Goal: Task Accomplishment & Management: Manage account settings

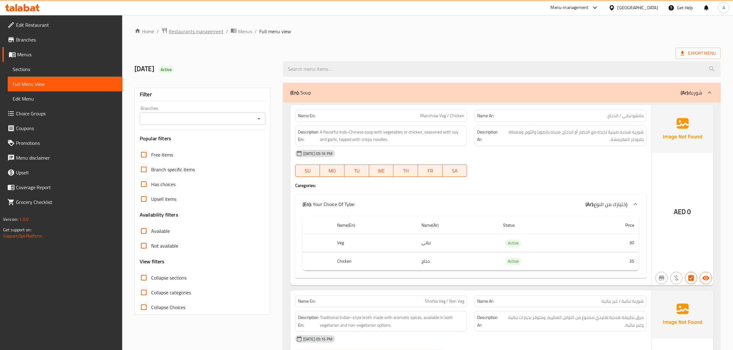
click at [199, 28] on span "Restaurants management" at bounding box center [196, 31] width 55 height 7
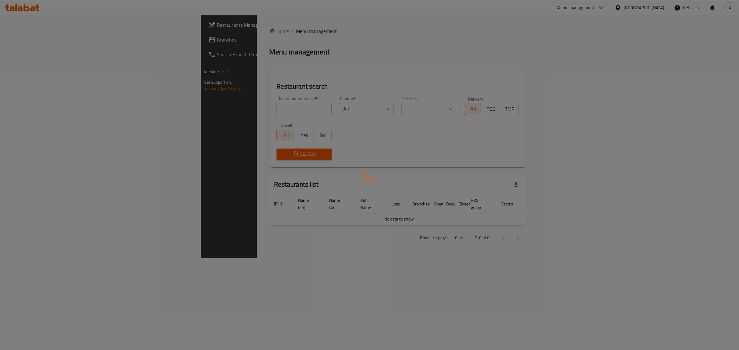
click at [208, 110] on div at bounding box center [369, 175] width 739 height 350
click at [181, 117] on div at bounding box center [369, 175] width 739 height 350
click at [183, 109] on div at bounding box center [369, 175] width 739 height 350
click at [224, 107] on div at bounding box center [369, 175] width 739 height 350
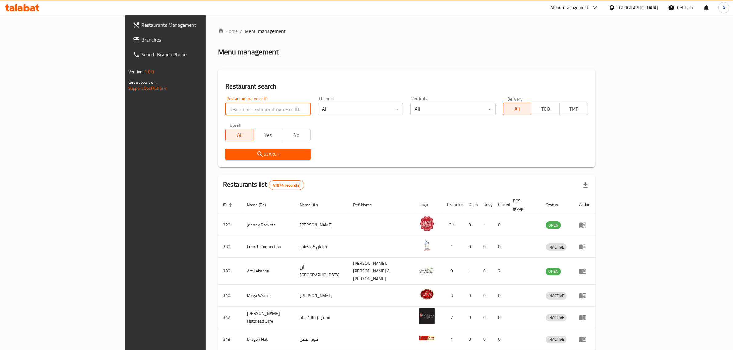
click at [225, 110] on input "search" at bounding box center [267, 109] width 85 height 12
paste input "The HangOut Restaurant"
type input "The HangOut Restaurant"
click at [230, 153] on span "Search" at bounding box center [267, 155] width 75 height 8
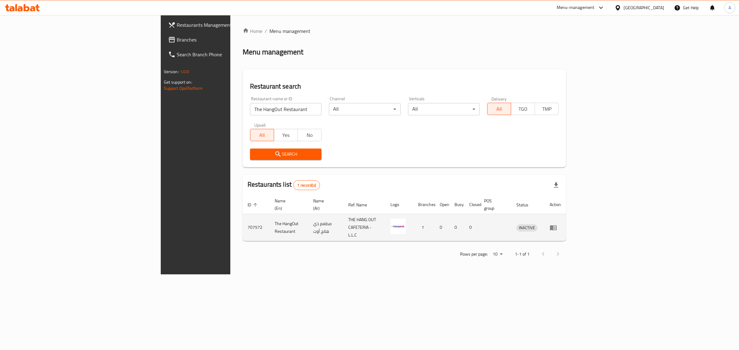
drag, startPoint x: 694, startPoint y: 219, endPoint x: 707, endPoint y: 217, distance: 13.3
click at [566, 218] on td "enhanced table" at bounding box center [555, 227] width 21 height 27
click at [561, 224] on link "enhanced table" at bounding box center [555, 227] width 11 height 7
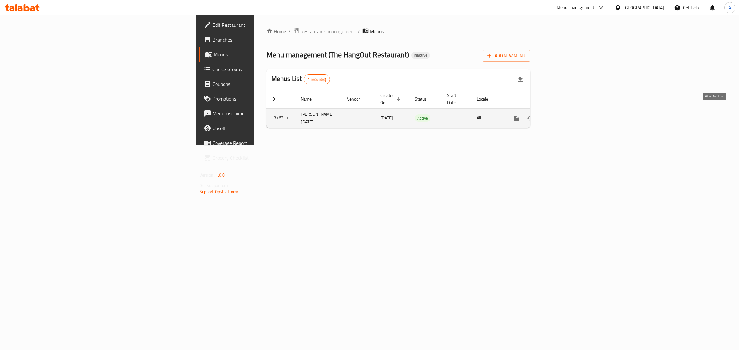
click at [564, 115] on icon "enhanced table" at bounding box center [559, 118] width 7 height 7
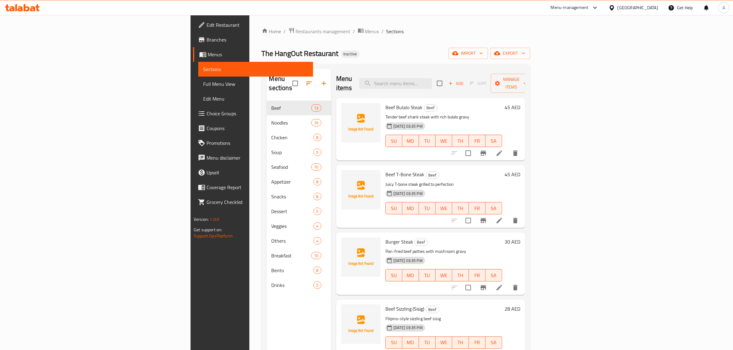
click at [461, 103] on h6 "Beef Bulalo Steak Beef" at bounding box center [443, 107] width 117 height 9
click at [432, 78] on input "search" at bounding box center [395, 83] width 73 height 11
paste input "Manchow Veg / Chicken"
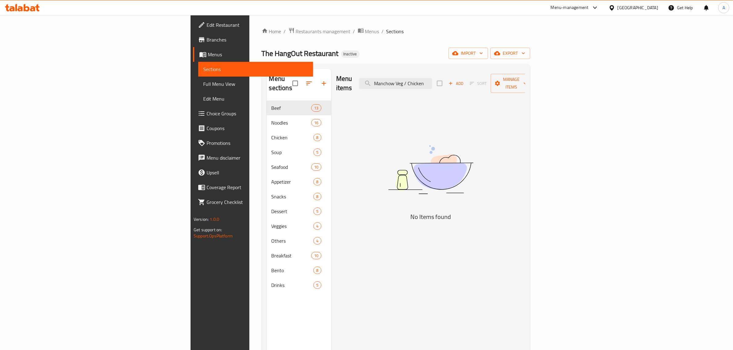
drag, startPoint x: 467, startPoint y: 78, endPoint x: 527, endPoint y: 78, distance: 60.3
click at [525, 78] on div "Menu items Manchow Veg / Chicken Add Sort Manage items" at bounding box center [430, 83] width 189 height 29
drag, startPoint x: 464, startPoint y: 79, endPoint x: 486, endPoint y: 79, distance: 22.2
click at [432, 79] on input "Manchow" at bounding box center [395, 83] width 73 height 11
drag, startPoint x: 453, startPoint y: 79, endPoint x: 519, endPoint y: 73, distance: 65.8
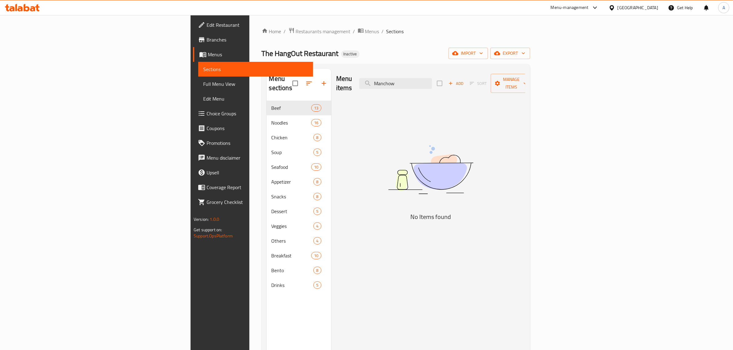
click at [519, 73] on div "Menu items Manchow Add Sort Manage items" at bounding box center [430, 83] width 189 height 29
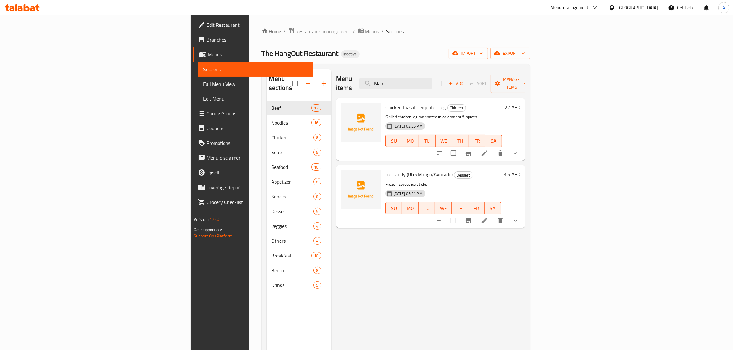
type input "Man"
click at [296, 30] on span "Restaurants management" at bounding box center [323, 31] width 55 height 7
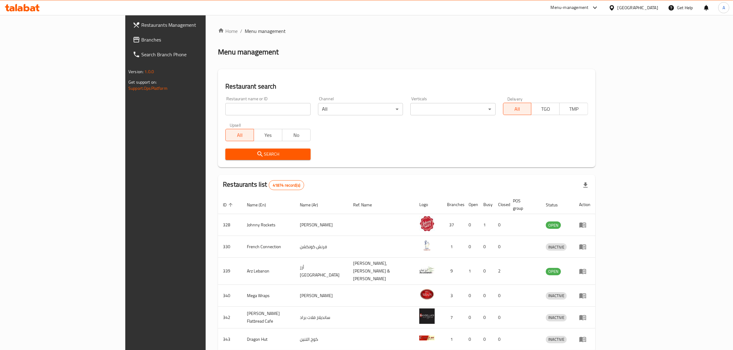
click at [225, 97] on div "Restaurant name or ID Restaurant name or ID" at bounding box center [267, 106] width 85 height 19
click at [225, 104] on input "search" at bounding box center [267, 109] width 85 height 12
paste input "The HangOut Restaurant"
type input "The HangOut Restaurant"
click at [230, 156] on span "Search" at bounding box center [267, 155] width 75 height 8
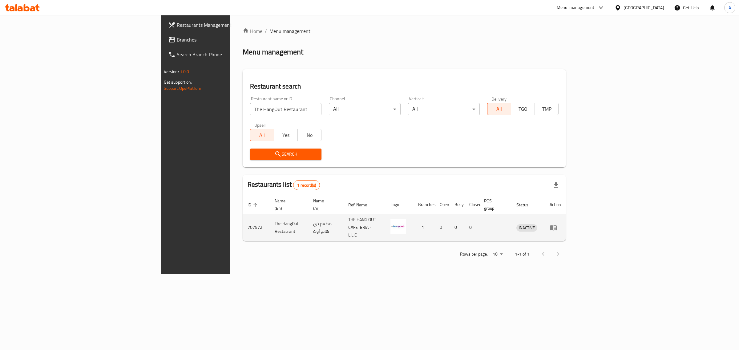
click at [566, 214] on td "enhanced table" at bounding box center [555, 227] width 21 height 27
click at [556, 227] on icon "enhanced table" at bounding box center [555, 228] width 2 height 2
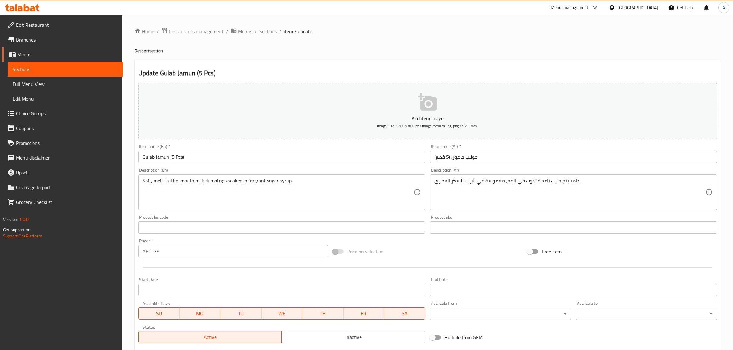
scroll to position [83, 0]
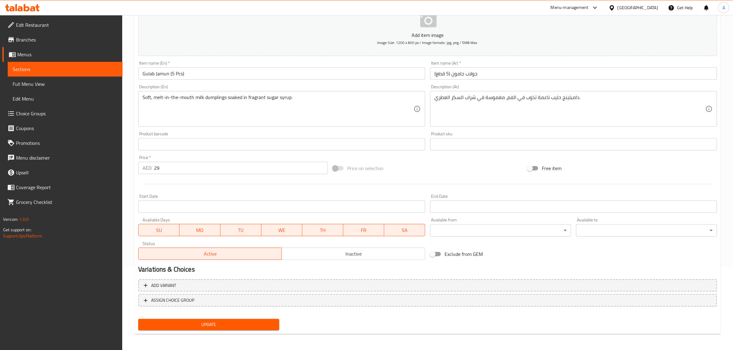
click at [252, 324] on span "Update" at bounding box center [208, 325] width 131 height 8
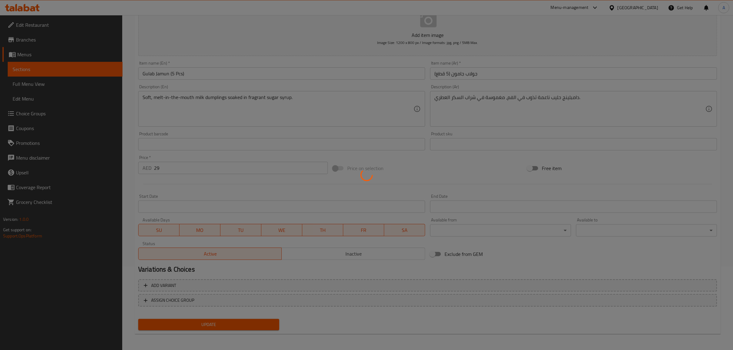
scroll to position [0, 0]
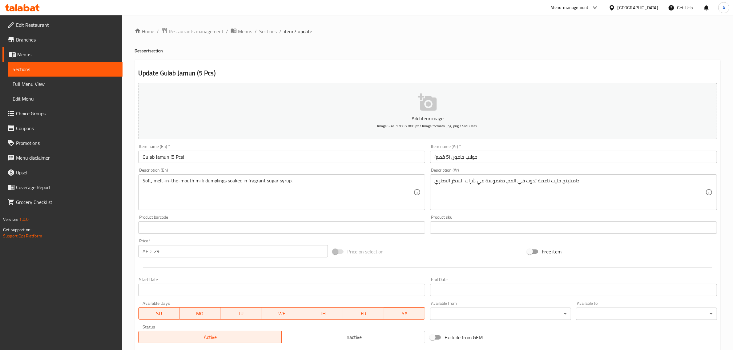
click at [276, 27] on ol "Home / Restaurants management / Menus / Sections / item / update" at bounding box center [428, 31] width 586 height 8
click at [268, 29] on span "Sections" at bounding box center [268, 31] width 18 height 7
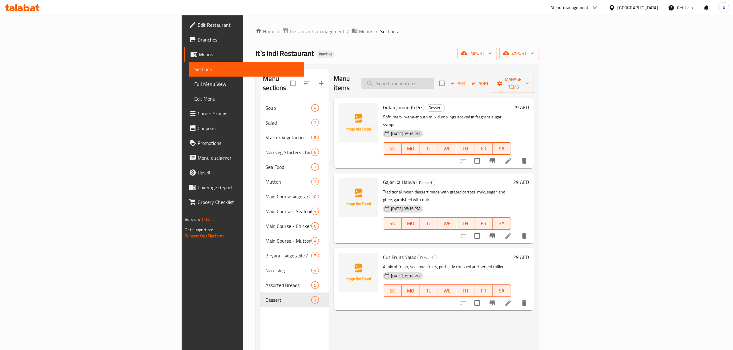
click at [434, 84] on input "search" at bounding box center [397, 83] width 73 height 11
paste input "chow"
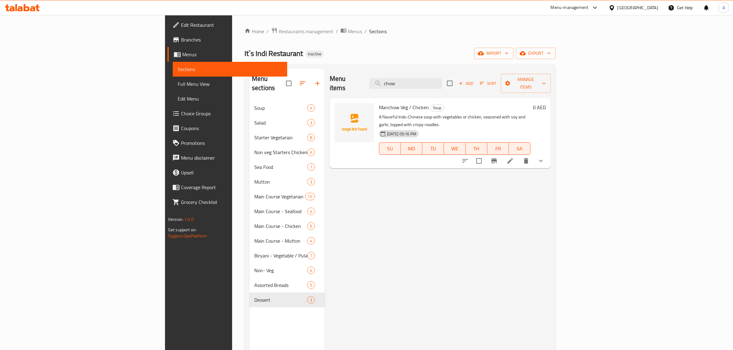
type input "chow"
click at [514, 157] on icon at bounding box center [509, 160] width 7 height 7
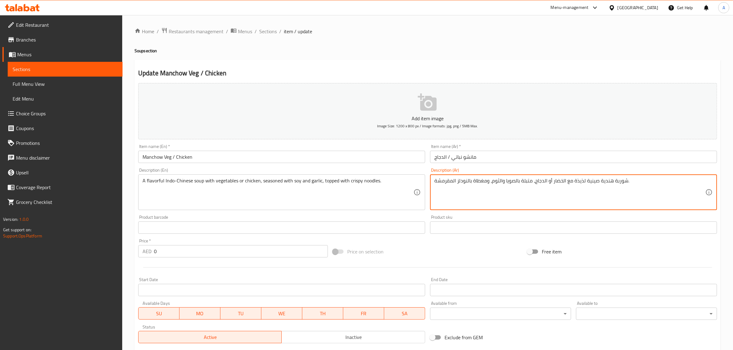
click at [499, 192] on textarea "شوربة هندية صينية لذيذة مع الخضار أو الدجاج، متبلة بالصويا والثوم، ومغطاة بالنو…" at bounding box center [569, 192] width 271 height 29
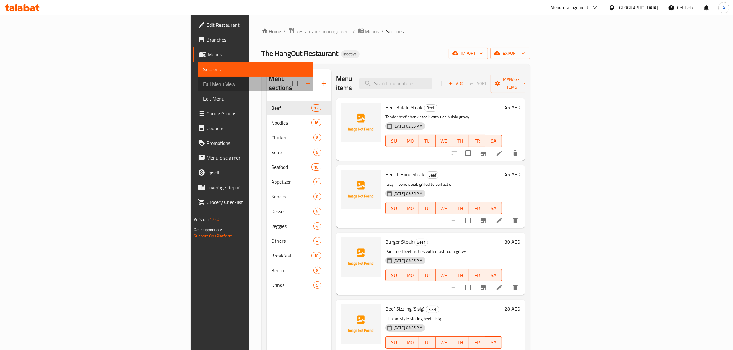
click at [198, 79] on link "Full Menu View" at bounding box center [255, 84] width 115 height 15
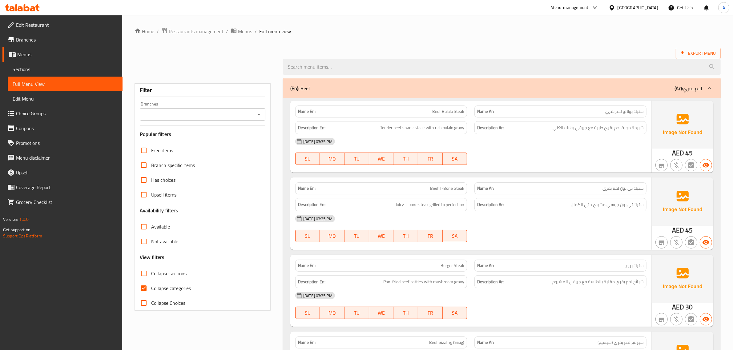
click at [162, 282] on label "Collapse categories" at bounding box center [163, 288] width 54 height 15
click at [151, 282] on input "Collapse categories" at bounding box center [143, 288] width 15 height 15
checkbox input "false"
click at [157, 277] on span "Collapse sections" at bounding box center [168, 273] width 35 height 7
click at [151, 277] on input "Collapse sections" at bounding box center [143, 273] width 15 height 15
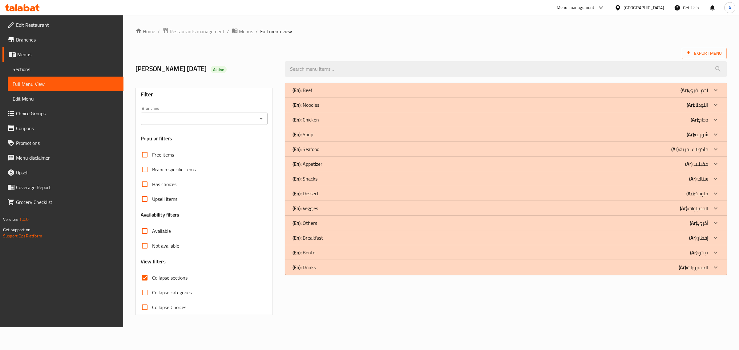
click at [170, 280] on span "Collapse sections" at bounding box center [169, 277] width 35 height 7
click at [152, 280] on input "Collapse sections" at bounding box center [144, 278] width 15 height 15
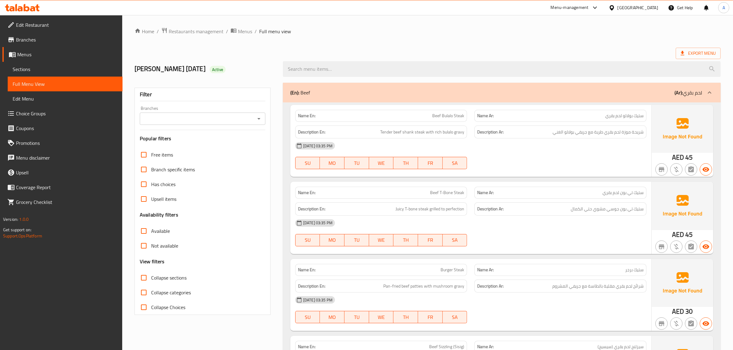
click at [330, 90] on div "(En): Beef (Ar): لحم بقري" at bounding box center [496, 92] width 412 height 7
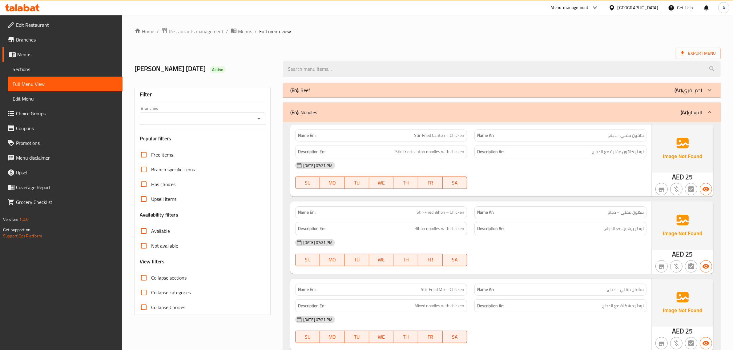
click at [310, 114] on p "(En): Noodles" at bounding box center [303, 112] width 27 height 7
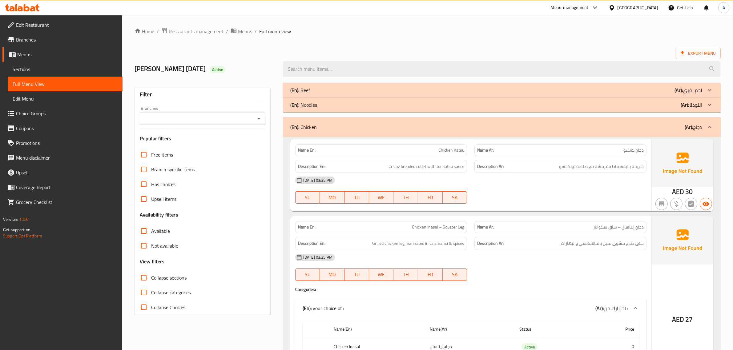
click at [313, 130] on p "(En): Chicken" at bounding box center [303, 126] width 26 height 7
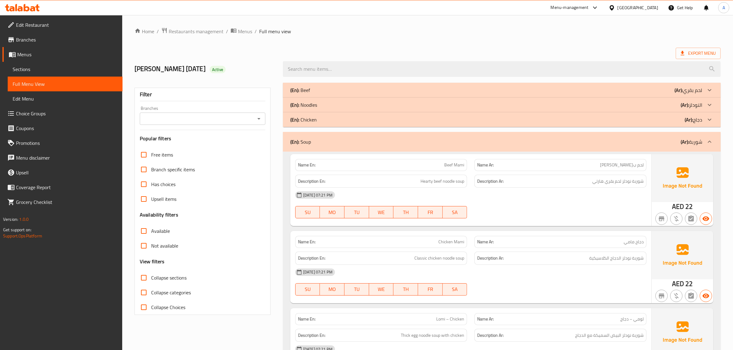
click at [309, 107] on p "(En): Noodles" at bounding box center [303, 104] width 27 height 7
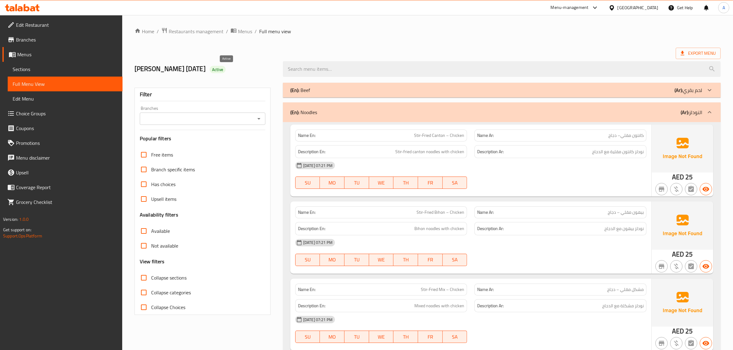
click at [225, 70] on span "Active" at bounding box center [218, 70] width 16 height 6
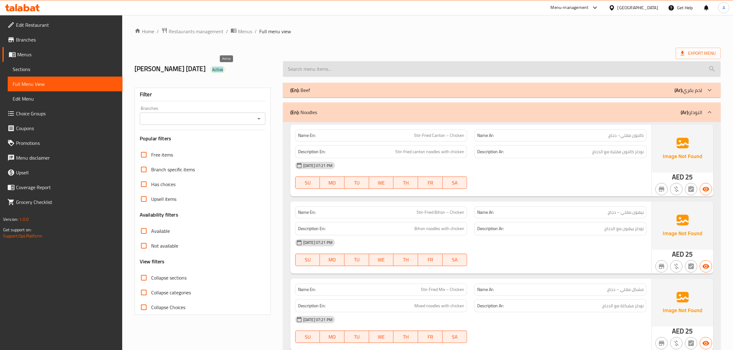
copy span "Active"
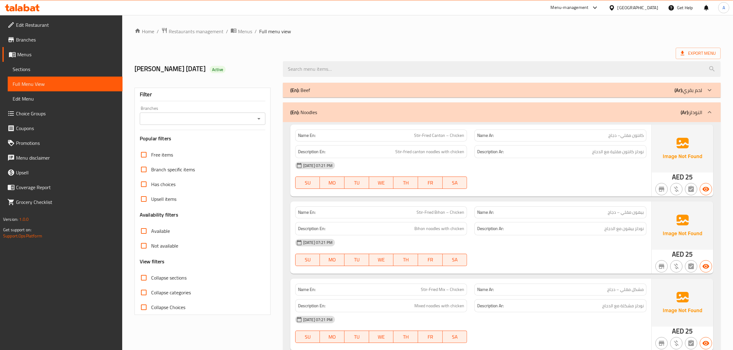
click at [167, 280] on span "Collapse sections" at bounding box center [168, 277] width 35 height 7
click at [151, 280] on input "Collapse sections" at bounding box center [143, 278] width 15 height 15
checkbox input "true"
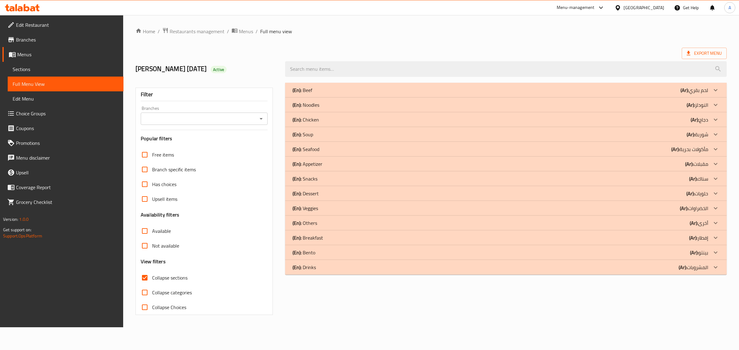
click at [321, 145] on div "(En): Seafood (Ar): مأكولات بحرية" at bounding box center [505, 149] width 441 height 15
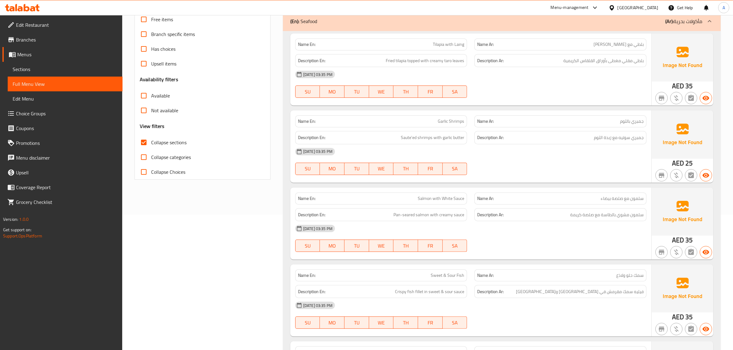
scroll to position [96, 0]
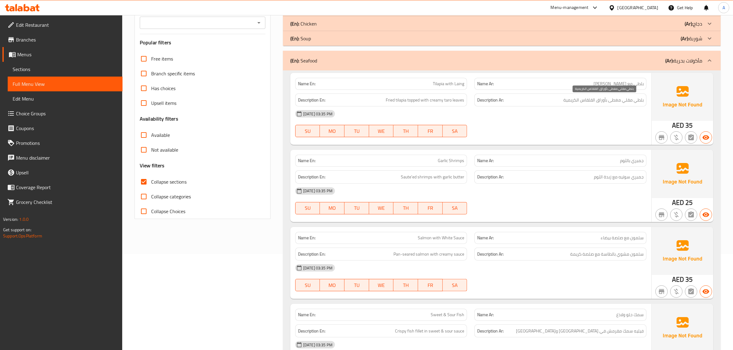
click at [603, 93] on div "Description Ar: بلطي مقلي مغطى بأوراق القلقاس الكريمية" at bounding box center [560, 100] width 179 height 21
click at [425, 87] on p "Name En: Tilapia with Laing" at bounding box center [381, 84] width 167 height 6
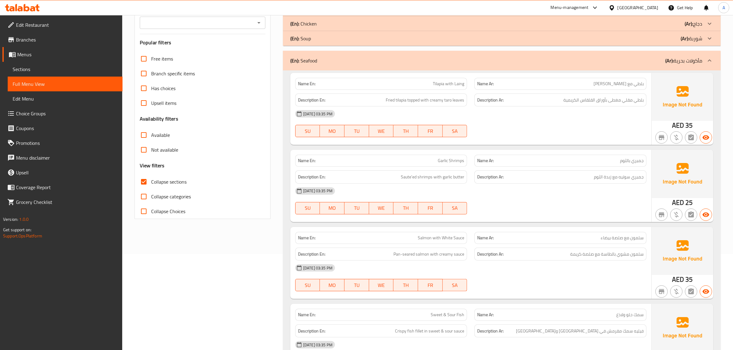
click at [567, 81] on p "Name Ar: بلطي مع لينغ" at bounding box center [560, 84] width 167 height 6
click at [591, 90] on div "Name Ar: بلطي مع لينغ" at bounding box center [560, 84] width 172 height 12
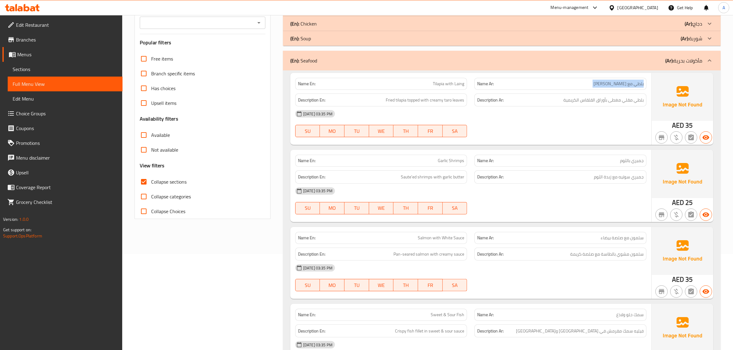
click at [591, 90] on div "Name Ar: بلطي مع لينغ" at bounding box center [560, 84] width 172 height 12
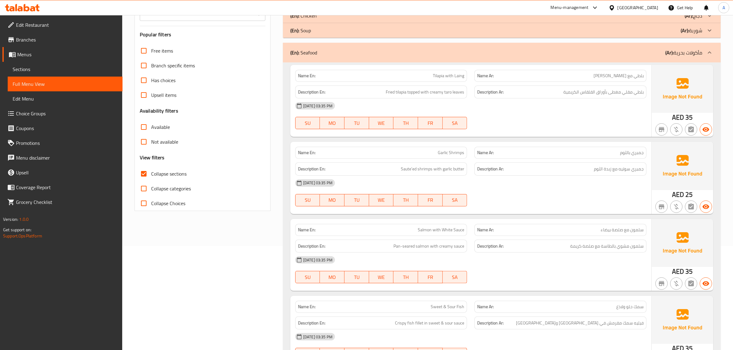
scroll to position [143, 0]
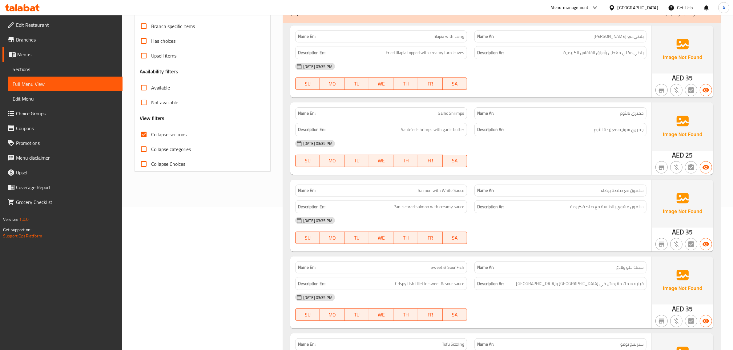
click at [436, 112] on p "Name En: Garlic Shrimps" at bounding box center [381, 113] width 167 height 6
click at [413, 130] on span "Saute'ed shrimps with garlic butter" at bounding box center [432, 130] width 63 height 8
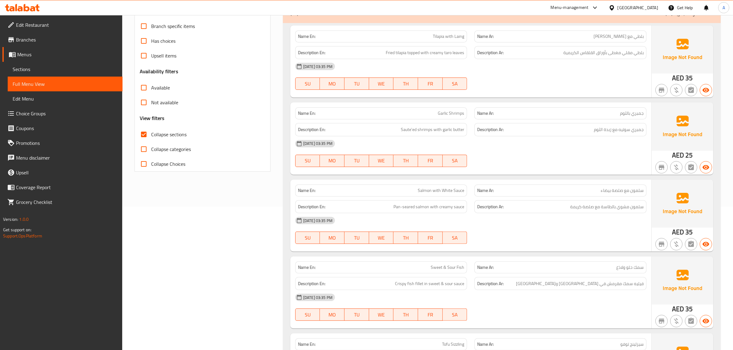
click at [429, 110] on div "Name En: Garlic Shrimps" at bounding box center [381, 113] width 172 height 12
copy span "Garlic Shrimps"
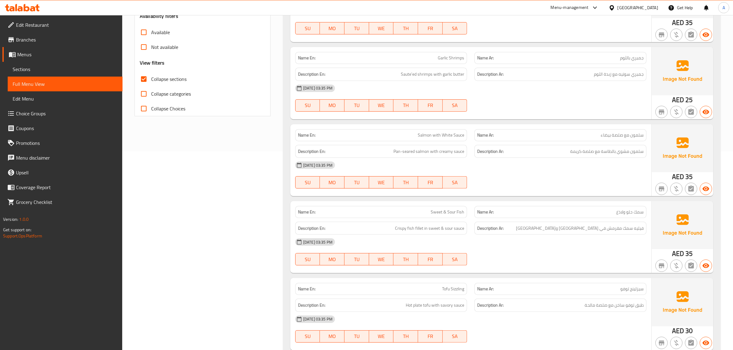
scroll to position [211, 0]
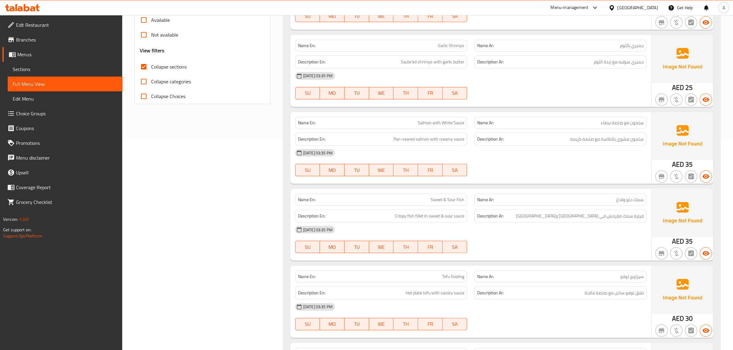
click at [601, 142] on span "سلمون مشوي بالطاسة مع صلصة كريمة" at bounding box center [607, 139] width 74 height 8
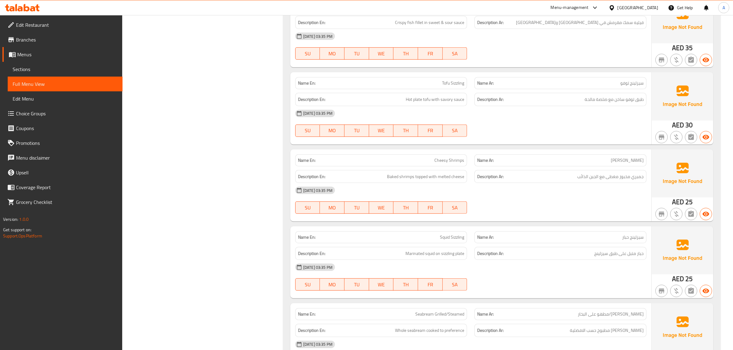
scroll to position [378, 0]
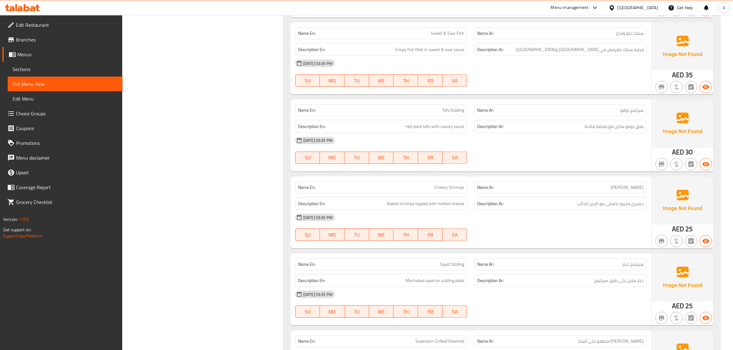
click at [453, 27] on div "Name En: Sweet & Sour Fish" at bounding box center [381, 33] width 172 height 12
copy span "Sweet & Sour Fish"
click at [442, 36] on span "Sweet & Sour Fish" at bounding box center [448, 33] width 34 height 6
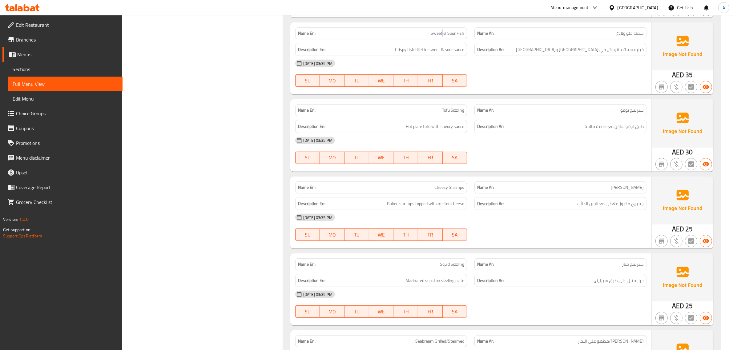
click at [442, 36] on span "Sweet & Sour Fish" at bounding box center [448, 33] width 34 height 6
click at [449, 36] on span "Sweet & Sour Fish" at bounding box center [448, 33] width 34 height 6
copy span "Sweet & Sour Fish"
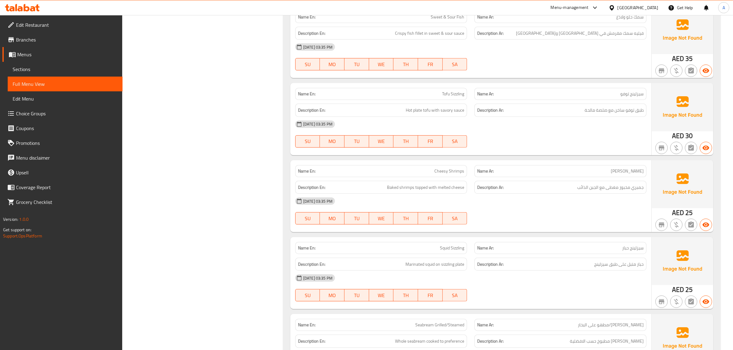
scroll to position [436, 0]
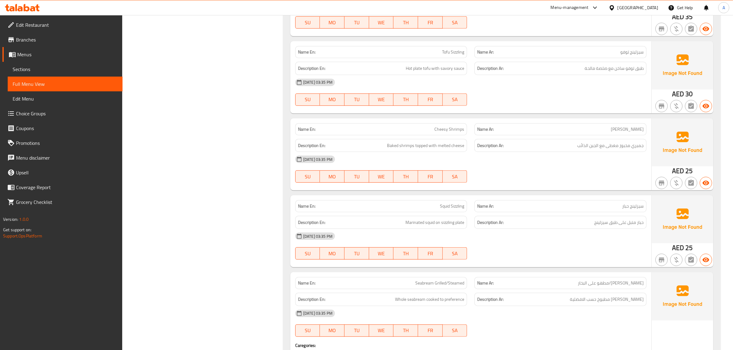
click at [473, 54] on div "Name Ar: سيزلينج توفو" at bounding box center [560, 51] width 179 height 19
click at [565, 69] on h6 "Description Ar: طبق توفو ساخن مع صلصة مالحة" at bounding box center [560, 69] width 167 height 8
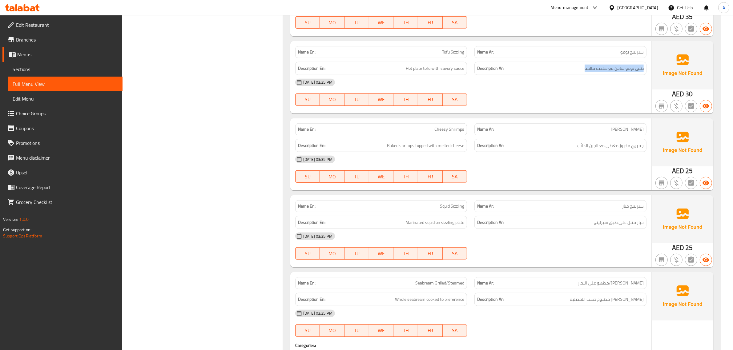
click at [565, 69] on h6 "Description Ar: طبق توفو ساخن مع صلصة مالحة" at bounding box center [560, 69] width 167 height 8
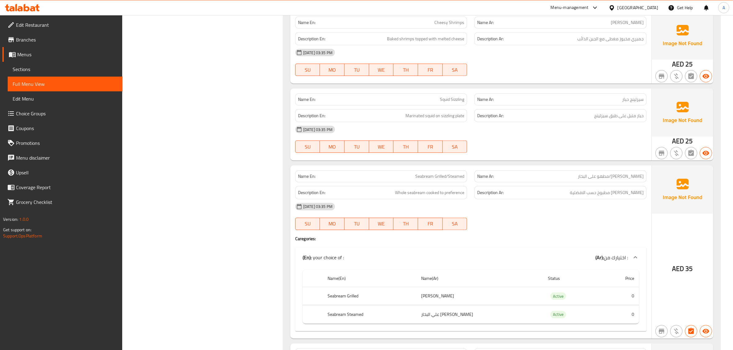
click at [567, 30] on div "Description Ar: جمبري مخبوز مغطى مع الجبن الذائب" at bounding box center [560, 39] width 179 height 21
click at [594, 120] on div "Description Ar: حبار متبل على طبق سيزلينج" at bounding box center [560, 115] width 172 height 13
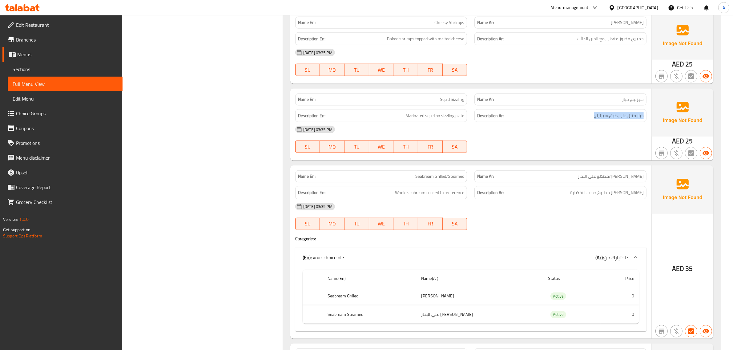
click at [594, 120] on div "Description Ar: حبار متبل على طبق سيزلينج" at bounding box center [560, 115] width 172 height 13
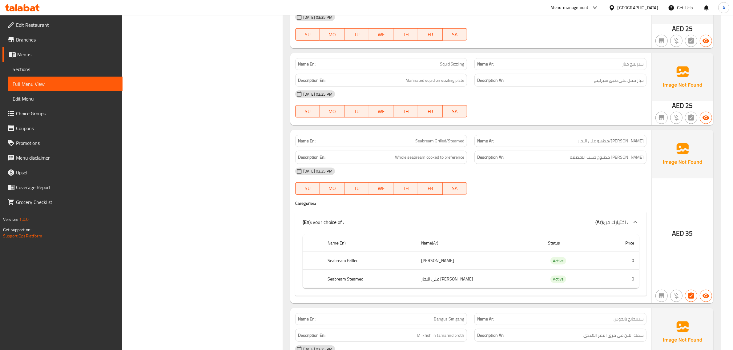
scroll to position [589, 0]
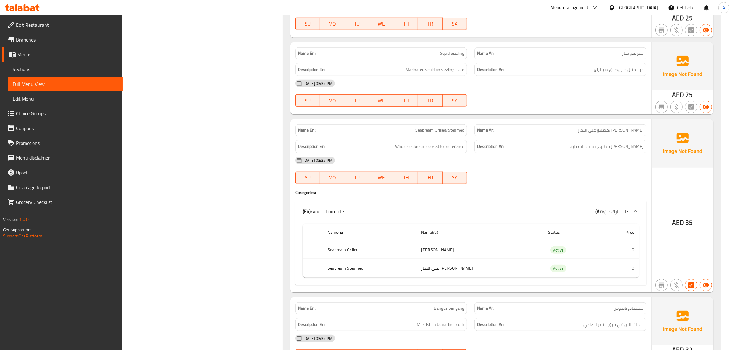
click at [612, 134] on span "دنيس مشوي/مطهو على البخار" at bounding box center [611, 130] width 66 height 6
click at [619, 130] on span "دنيس مشوي/مطهو على البخار" at bounding box center [611, 130] width 66 height 6
click at [425, 130] on span "Seabream Grilled/Steamed" at bounding box center [439, 130] width 49 height 6
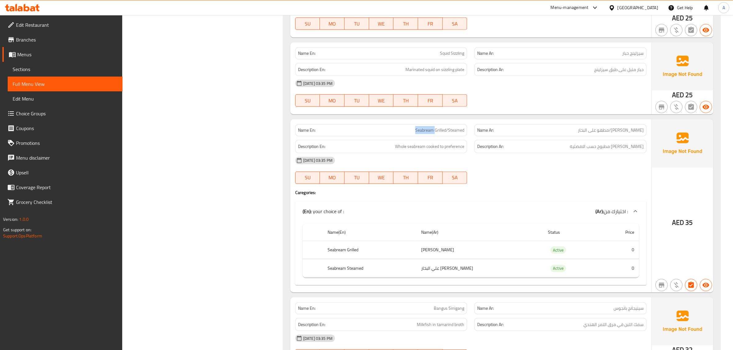
click at [425, 130] on span "Seabream Grilled/Steamed" at bounding box center [439, 130] width 49 height 6
click at [422, 130] on span "Seabream Grilled/Steamed" at bounding box center [439, 130] width 49 height 6
click at [644, 131] on div "Name Ar: دنيس مشوي/مطهو على البخار" at bounding box center [560, 130] width 172 height 12
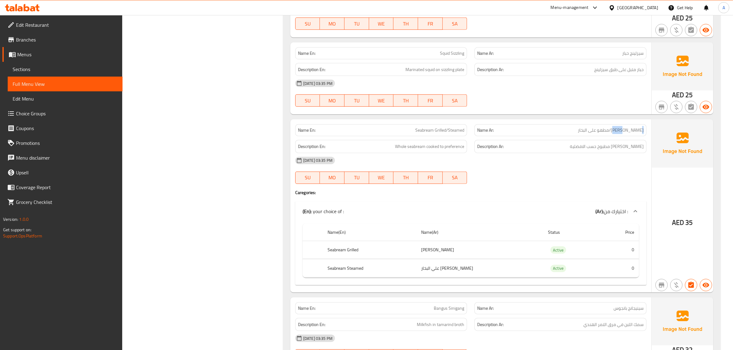
click at [644, 131] on div "Name Ar: دنيس مشوي/مطهو على البخار" at bounding box center [560, 130] width 172 height 12
copy span "دنيس"
click at [443, 128] on span "Seabream Grilled/Steamed" at bounding box center [439, 130] width 49 height 6
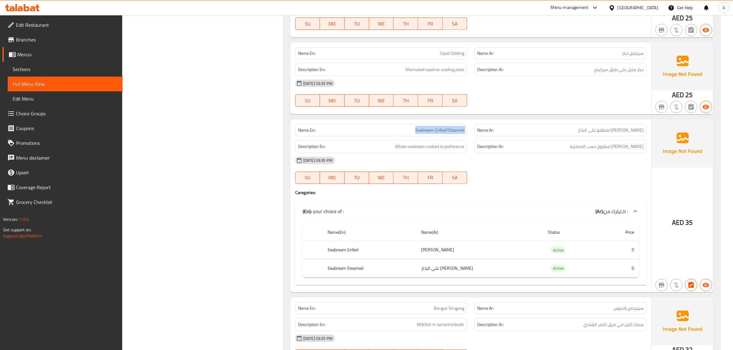
copy span "Seabream Grilled/Steamed"
click at [435, 130] on span "Seabream Grilled/Steamed" at bounding box center [439, 130] width 49 height 6
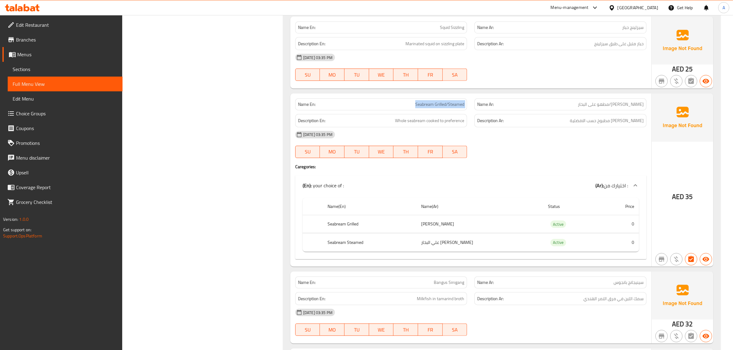
scroll to position [623, 0]
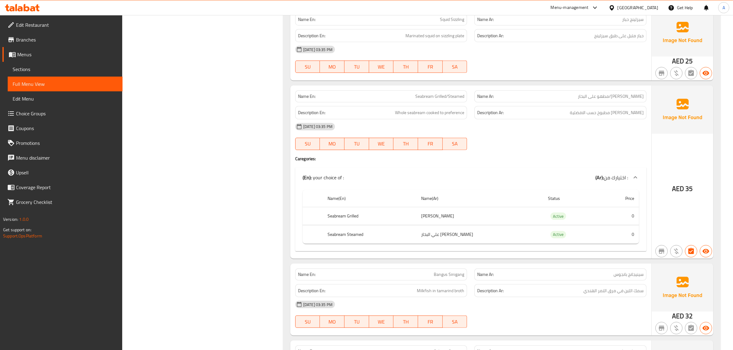
click at [501, 215] on td "دنيس مشوي" at bounding box center [479, 216] width 127 height 18
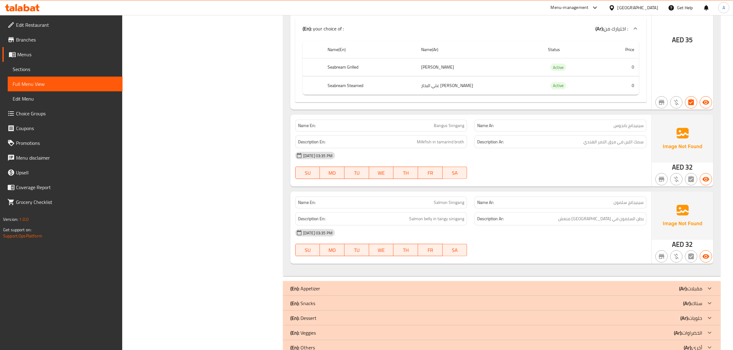
click at [435, 134] on div "Description En: Milkfish in tamarind broth" at bounding box center [381, 142] width 179 height 21
click at [446, 124] on span "Bangus Sinigang" at bounding box center [449, 126] width 30 height 6
click at [641, 128] on span "سينيجانج بانجوس" at bounding box center [629, 126] width 30 height 6
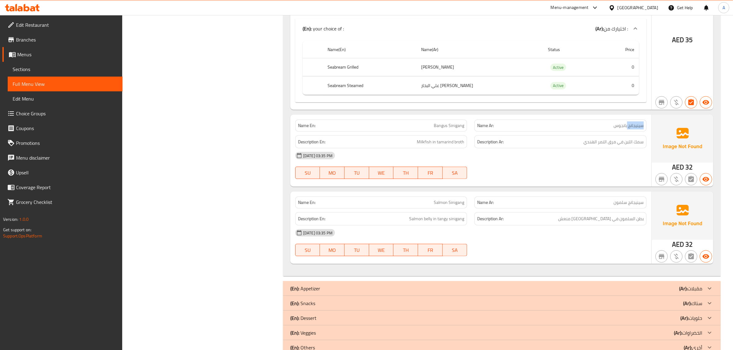
click at [641, 128] on span "سينيجانج بانجوس" at bounding box center [629, 126] width 30 height 6
click at [424, 143] on span "Milkfish in tamarind broth" at bounding box center [440, 142] width 47 height 8
copy span "Milkfish"
click at [443, 151] on div "07-10-2025 03:35 PM" at bounding box center [471, 155] width 359 height 15
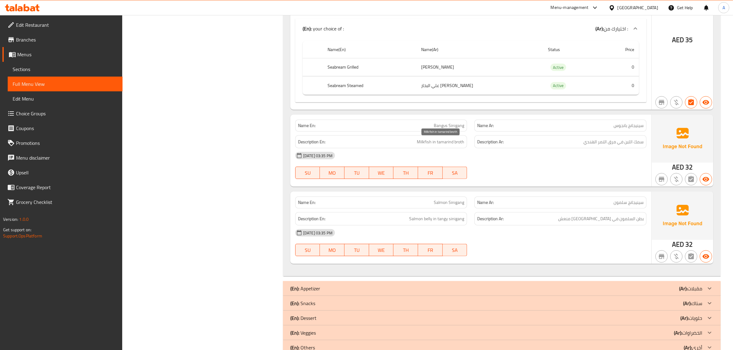
click at [437, 140] on span "Milkfish in tamarind broth" at bounding box center [440, 142] width 47 height 8
copy span "Milkfish in tamarind broth"
click at [626, 226] on div "Description Ar: بطن السلمون في سينيجانج منعش" at bounding box center [560, 218] width 172 height 13
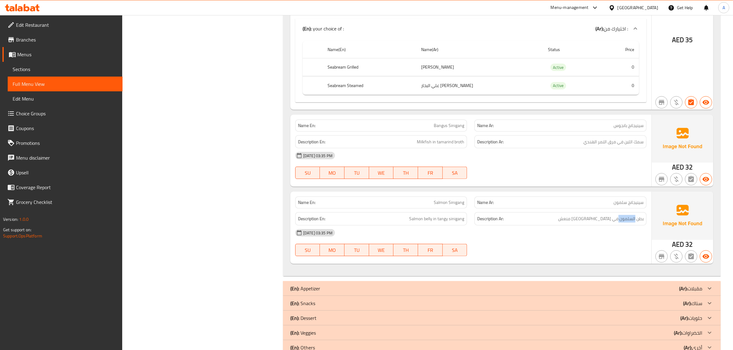
click at [626, 226] on div "Description Ar: بطن السلمون في سينيجانج منعش" at bounding box center [560, 218] width 172 height 13
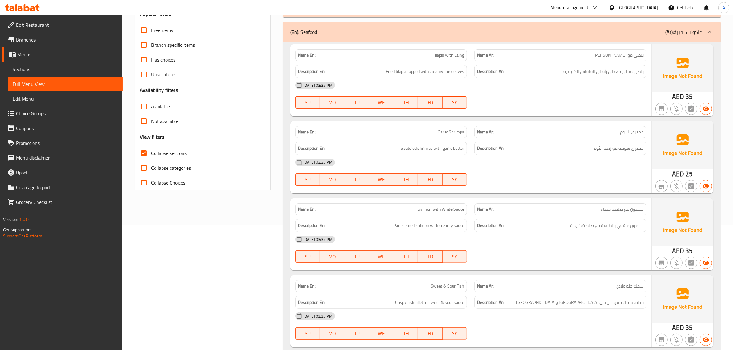
scroll to position [55, 0]
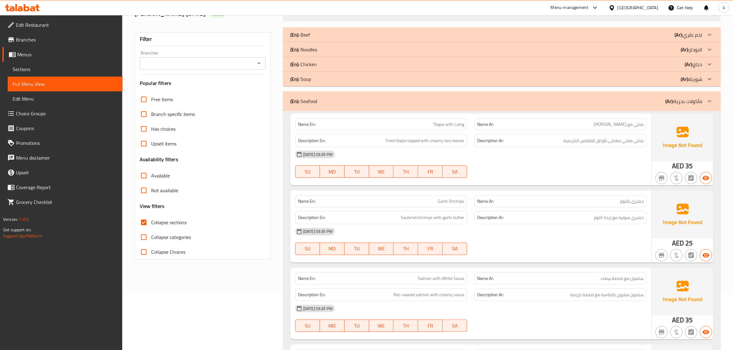
click at [601, 97] on div "(En): Seafood (Ar): مأكولات بحرية" at bounding box center [502, 101] width 438 height 20
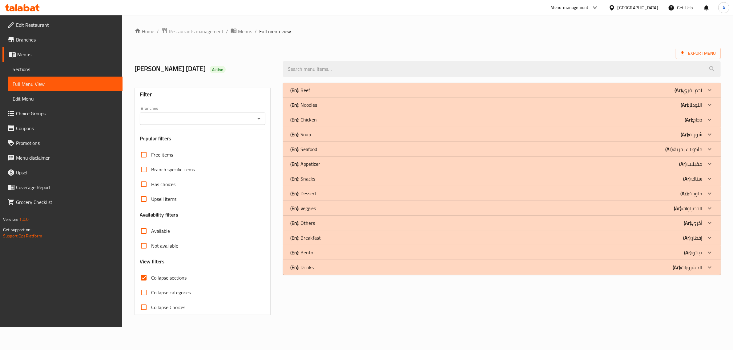
scroll to position [0, 0]
click at [314, 105] on p "(En): Noodles" at bounding box center [305, 104] width 27 height 7
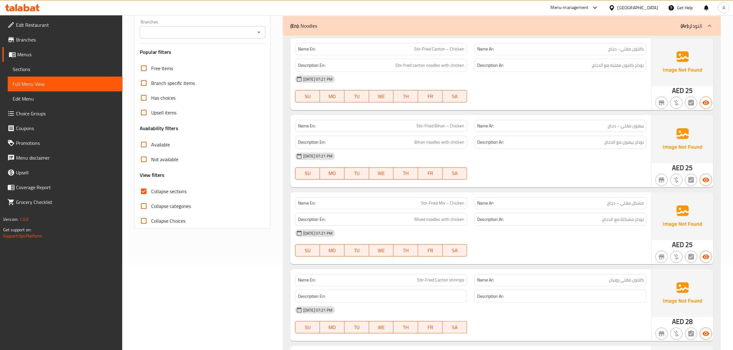
scroll to position [115, 0]
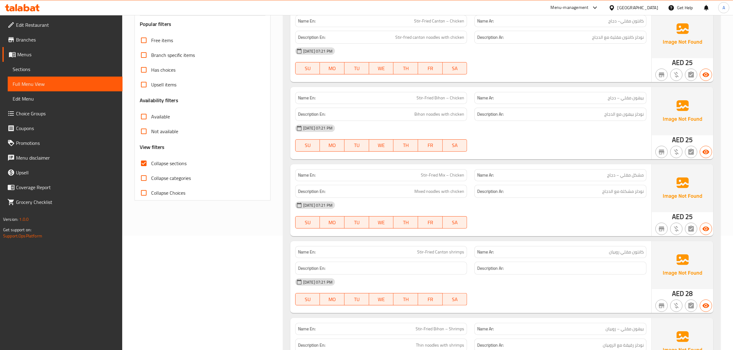
click at [461, 95] on span "Stir-Fried Bihon – Chicken" at bounding box center [441, 98] width 48 height 6
click at [619, 112] on span "نودلز بيهون مع الدجاج" at bounding box center [623, 115] width 39 height 8
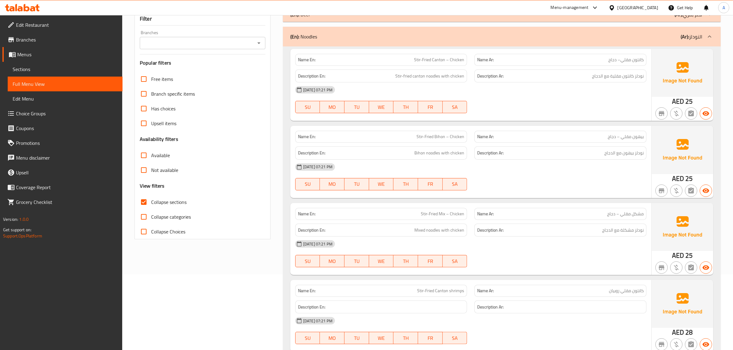
scroll to position [62, 0]
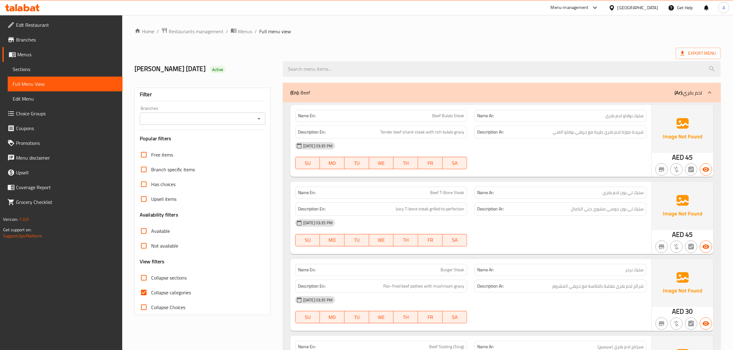
drag, startPoint x: 56, startPoint y: 70, endPoint x: 124, endPoint y: 38, distance: 75.3
click at [56, 70] on span "Sections" at bounding box center [65, 69] width 105 height 7
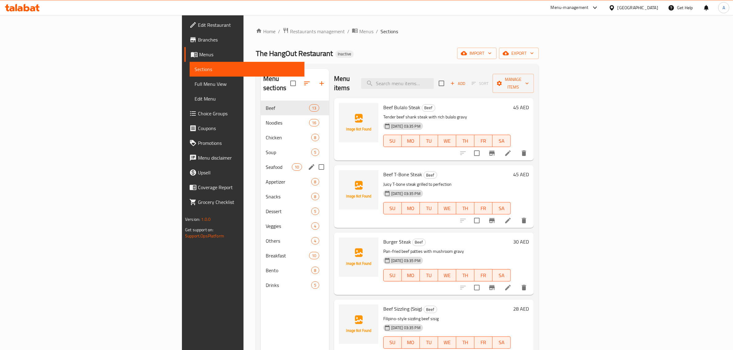
click at [266, 163] on span "Seafood" at bounding box center [279, 166] width 26 height 7
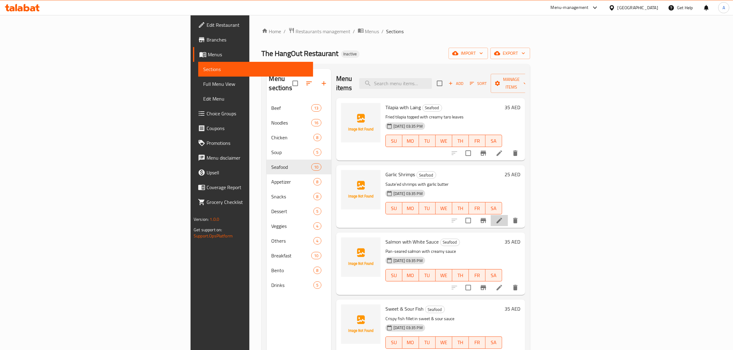
click at [508, 216] on li at bounding box center [499, 220] width 17 height 11
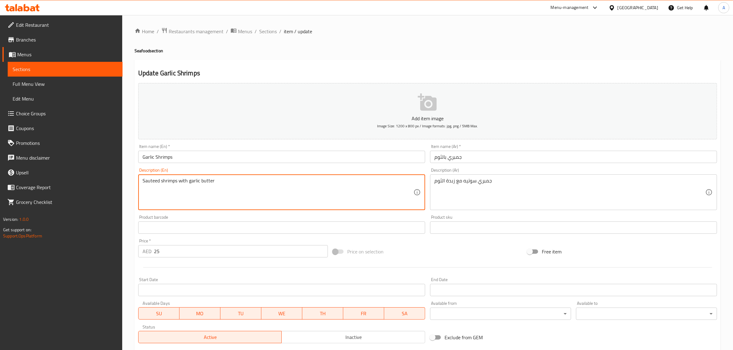
click at [245, 185] on textarea "Sauteed shrimps with garlic butter" at bounding box center [278, 192] width 271 height 29
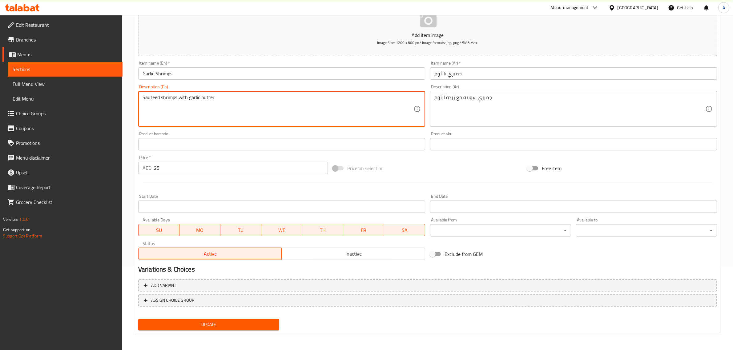
type textarea "Sauteed shrimps with garlic butter"
click at [212, 322] on span "Update" at bounding box center [208, 325] width 131 height 8
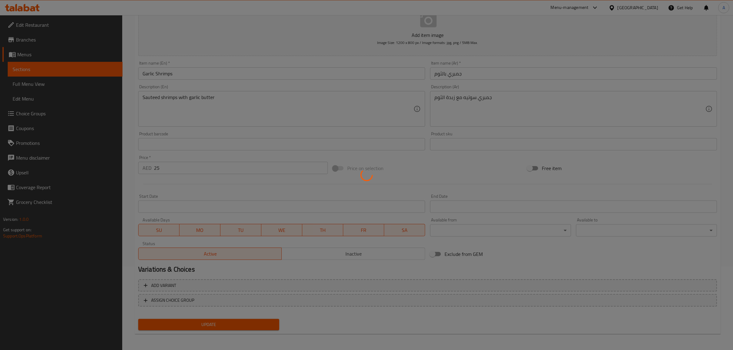
scroll to position [0, 0]
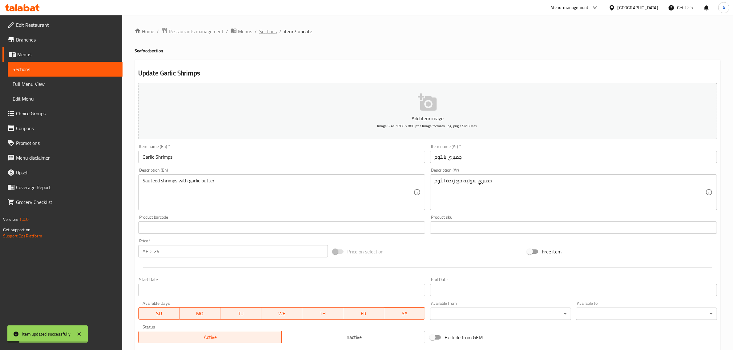
click at [270, 28] on span "Sections" at bounding box center [268, 31] width 18 height 7
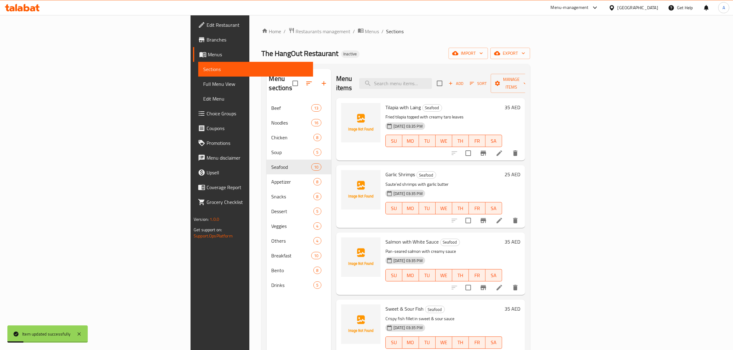
click at [489, 70] on div "Menu items Add Sort Manage items" at bounding box center [430, 83] width 189 height 29
click at [432, 79] on input "search" at bounding box center [395, 83] width 73 height 11
paste input "Sweet & Sour Fish"
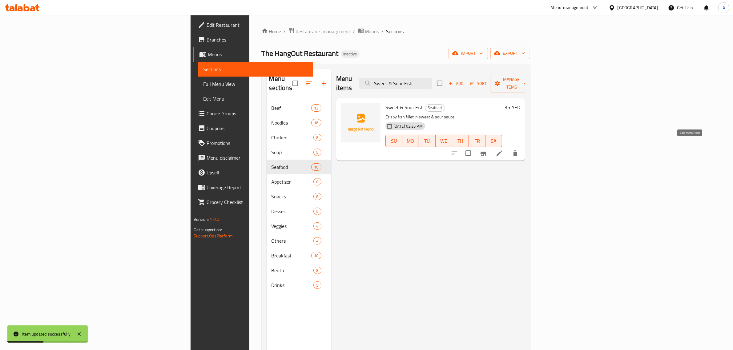
type input "Sweet & Sour Fish"
click at [503, 150] on icon at bounding box center [499, 153] width 7 height 7
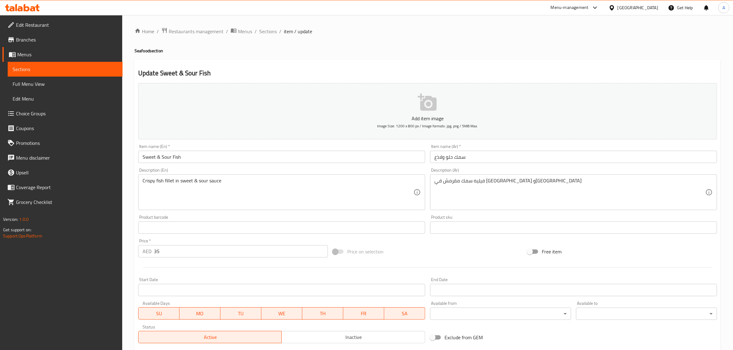
click at [442, 159] on input "سمك حلو ولاذع" at bounding box center [573, 157] width 287 height 12
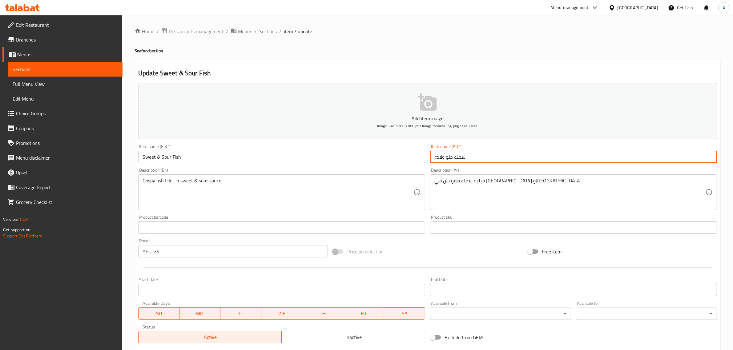
click at [442, 159] on input "سمك حلو ولاذع" at bounding box center [573, 157] width 287 height 12
paste input "حامض"
type input "سمك حلو وحامض"
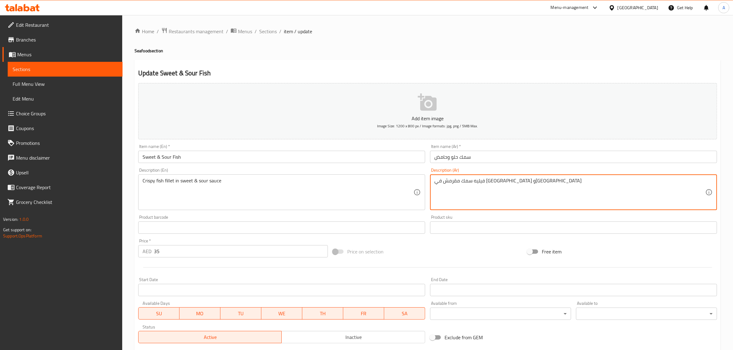
click at [443, 182] on textarea "فيليه سمك مقرمش في صلصة حلوة ولاذعة" at bounding box center [569, 192] width 271 height 29
paste textarea "حامض"
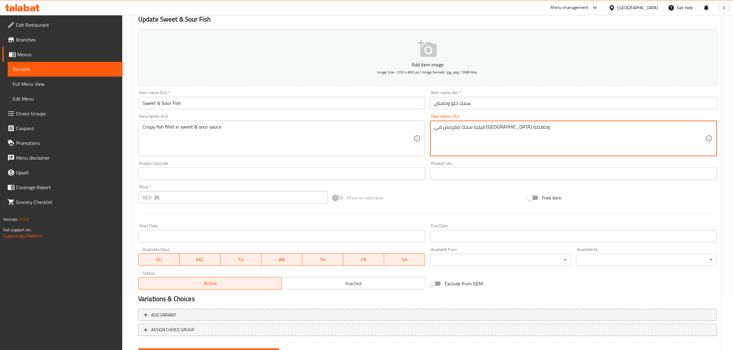
type textarea "فيليه سمك مقرمش في صلصة حلوة وحامضة"
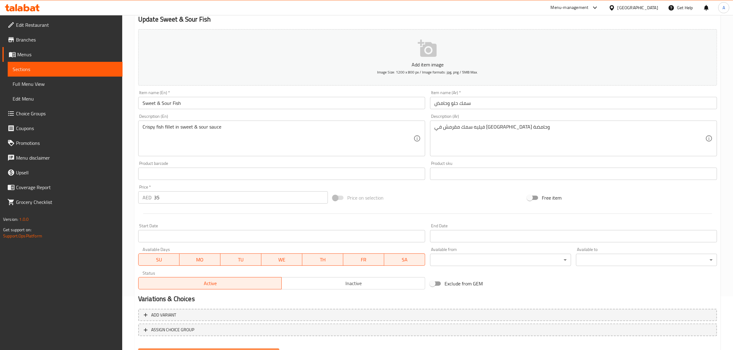
click at [221, 349] on button "Update" at bounding box center [208, 354] width 141 height 11
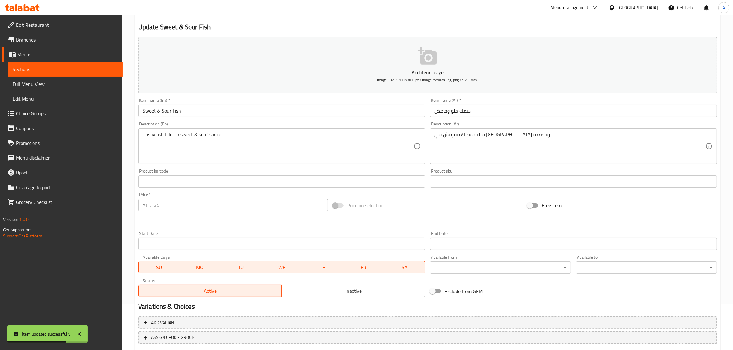
scroll to position [0, 0]
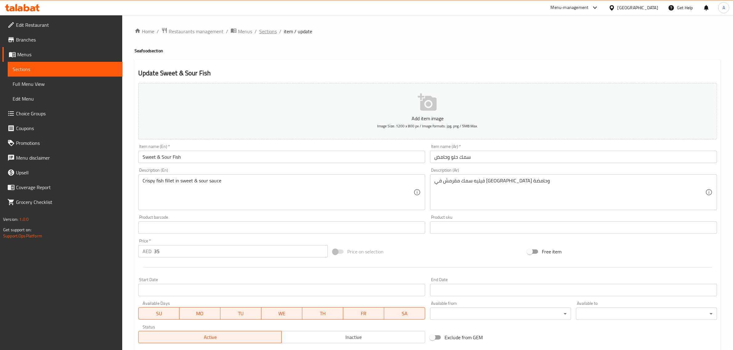
click at [269, 31] on span "Sections" at bounding box center [268, 31] width 18 height 7
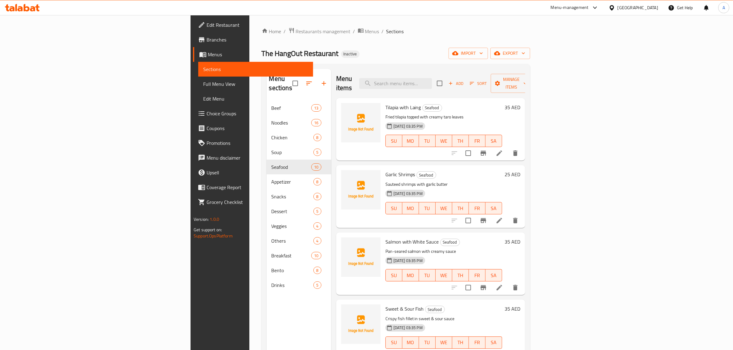
click at [493, 73] on div "Menu items Add Sort Manage items" at bounding box center [430, 83] width 189 height 29
click at [432, 78] on input "search" at bounding box center [395, 83] width 73 height 11
paste input "Seabream Grilled/Steamed"
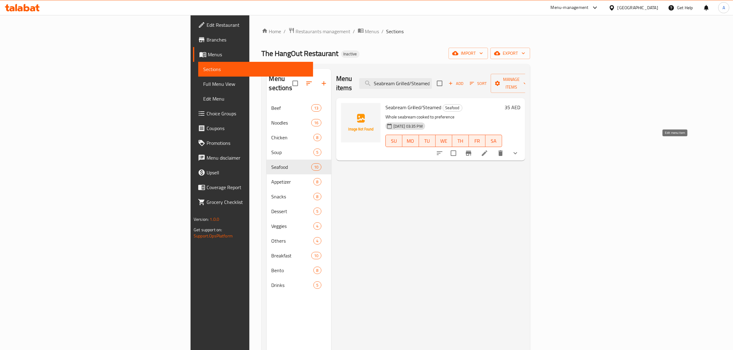
type input "Seabream Grilled/Steamed"
click at [488, 150] on icon at bounding box center [484, 153] width 7 height 7
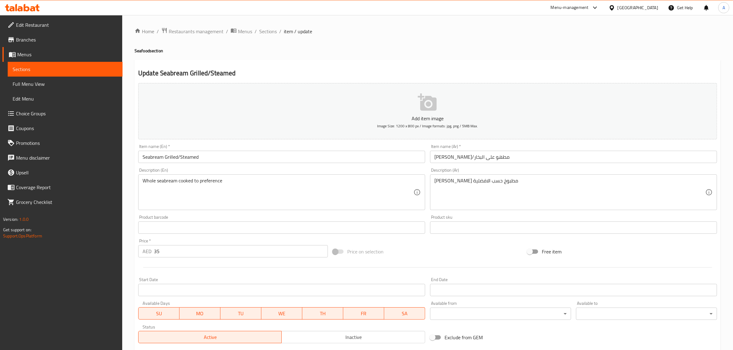
click at [155, 156] on input "Seabream Grilled/Steamed" at bounding box center [281, 157] width 287 height 12
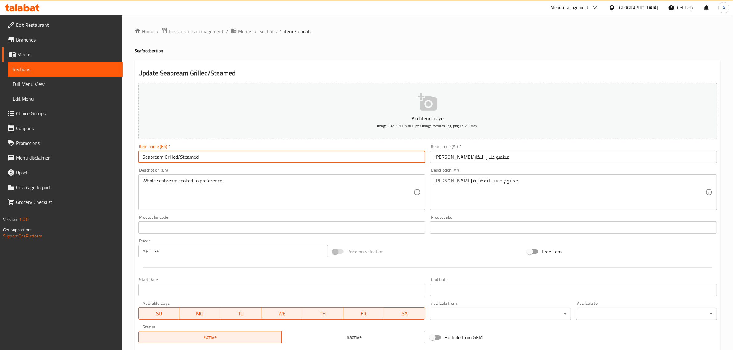
click at [155, 156] on input "Seabream Grilled/Steamed" at bounding box center [281, 157] width 287 height 12
click at [493, 161] on input "دنيس مشوي/مطهو على البخار" at bounding box center [573, 157] width 287 height 12
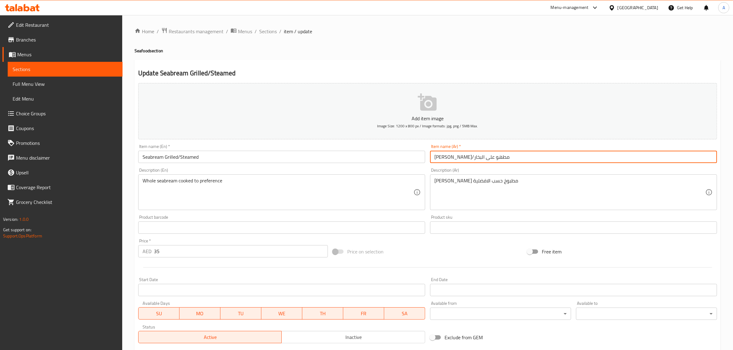
click at [493, 161] on input "دنيس مشوي/مطهو على البخار" at bounding box center [573, 157] width 287 height 12
paste input "مك مرجان"
click at [500, 162] on input "سمك مرجان مشوي/مطهو على البخار" at bounding box center [573, 157] width 287 height 12
click at [501, 161] on input "سمك مرجان مشوي/مطهو على البخار" at bounding box center [573, 157] width 287 height 12
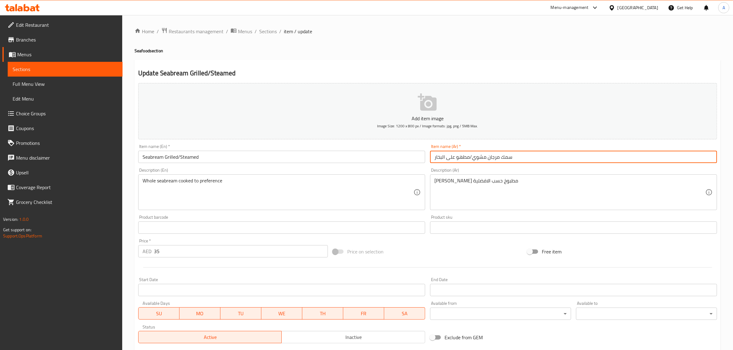
click at [504, 159] on input "سمك مرجان مشوي/مطهو على البخار" at bounding box center [573, 157] width 287 height 12
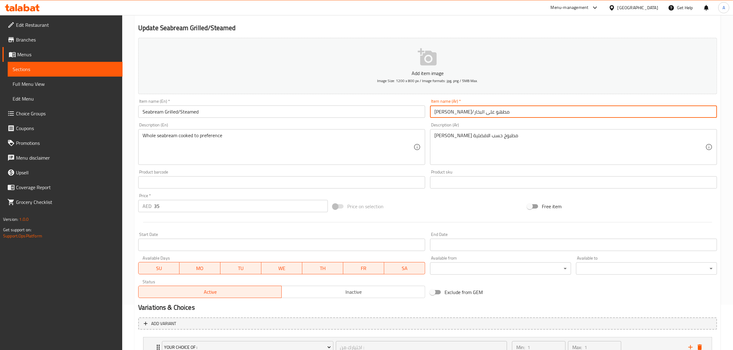
scroll to position [49, 0]
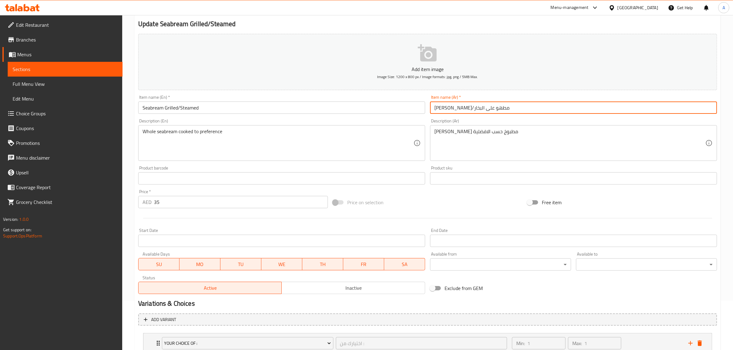
type input "مرجان مشوي/مطهو على البخار"
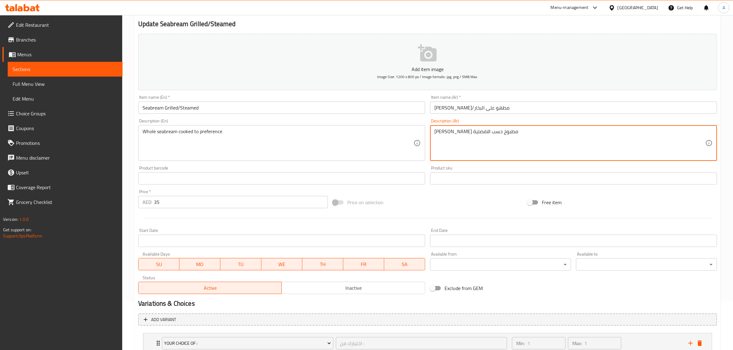
click at [502, 135] on textarea "دنيس كامل مطبوخ حسب الافضلية" at bounding box center [569, 143] width 271 height 29
paste textarea "مك"
click at [489, 105] on input "مرجان مشوي/مطهو على البخار" at bounding box center [573, 108] width 287 height 12
click at [495, 130] on textarea "دنيس كامل مطبوخ حسب الافضلية" at bounding box center [569, 143] width 271 height 29
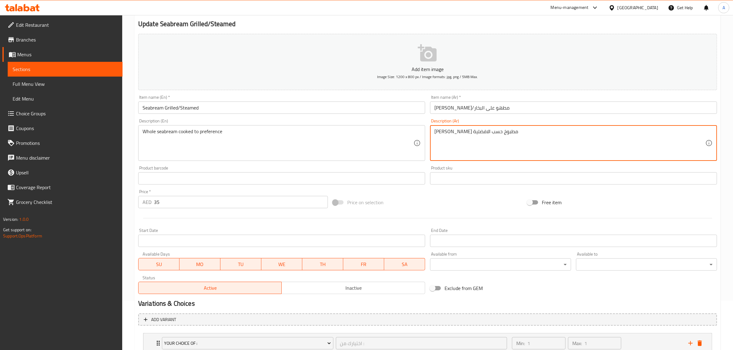
click at [500, 132] on textarea "دنيس كامل مطبوخ حسب الافضلية" at bounding box center [569, 143] width 271 height 29
paste textarea "مرجان"
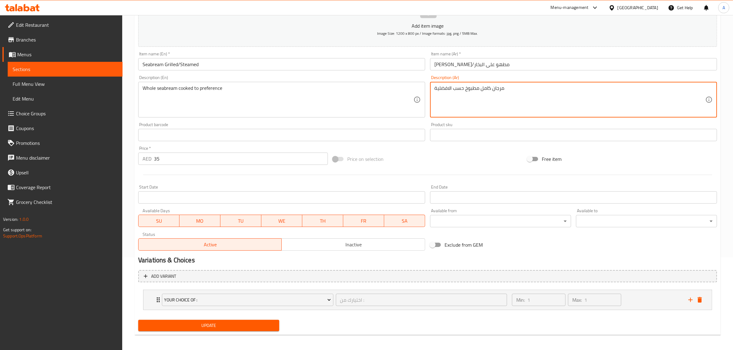
scroll to position [94, 0]
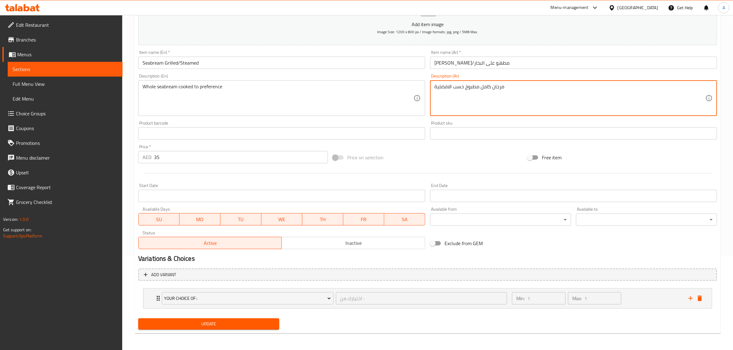
type textarea "مرجان كامل مطبوخ حسب الافضلية"
click at [254, 324] on span "Update" at bounding box center [208, 324] width 131 height 8
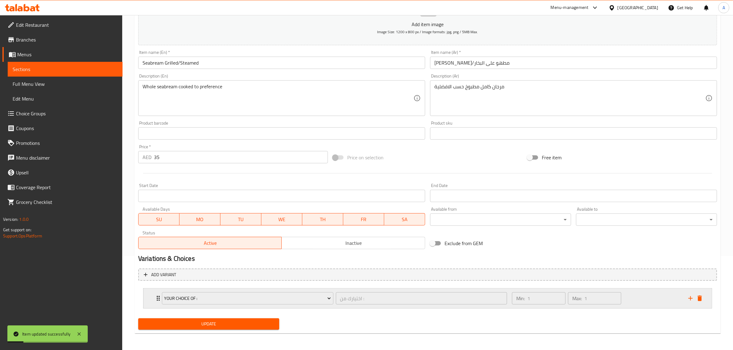
click at [644, 306] on div "Min: 1 ​ Max: 1 ​" at bounding box center [596, 299] width 176 height 20
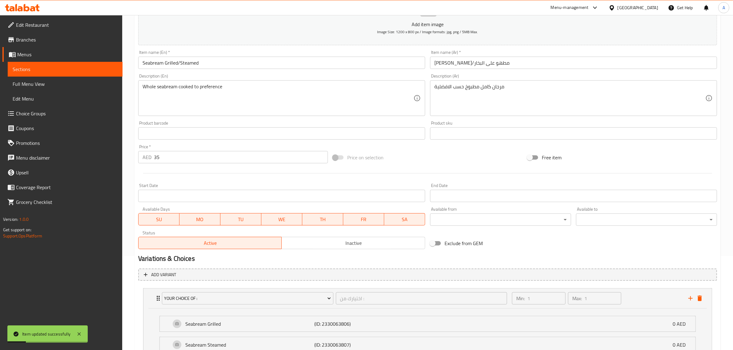
scroll to position [149, 0]
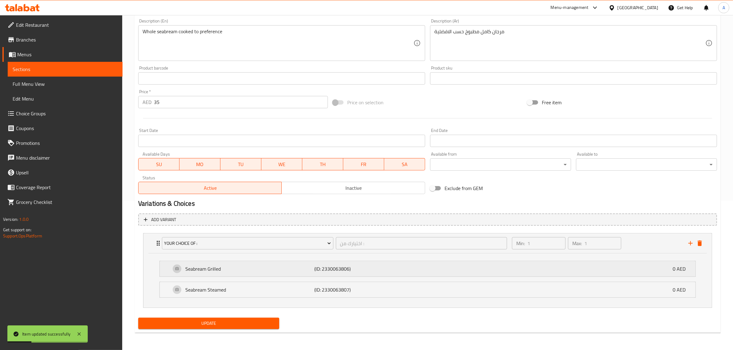
click at [447, 276] on div "Seabream Grilled (ID: 2330063806) 0 AED" at bounding box center [429, 268] width 517 height 15
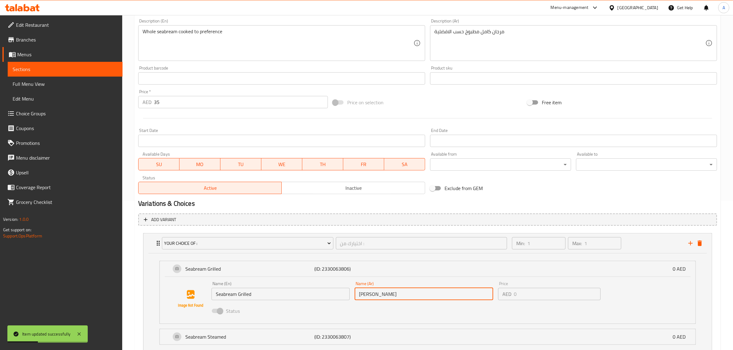
click at [382, 297] on input "دنيس مشوي" at bounding box center [424, 294] width 139 height 12
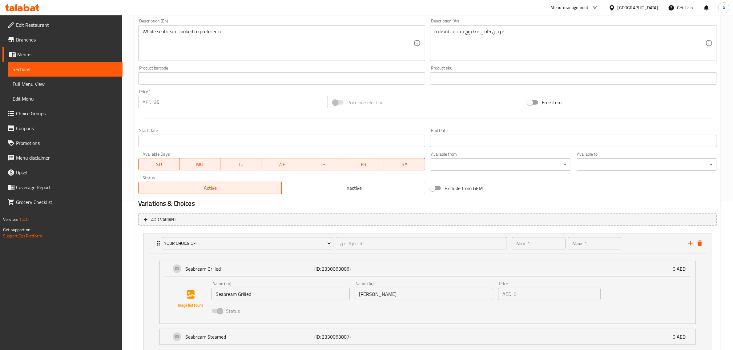
click at [496, 30] on textarea "مرجان كامل مطبوخ حسب الافضلية" at bounding box center [569, 43] width 271 height 29
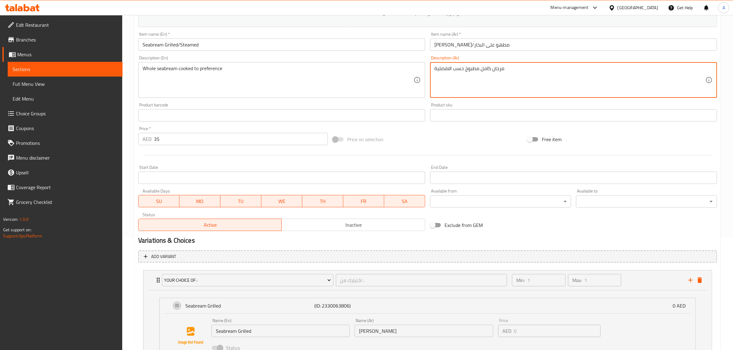
scroll to position [162, 0]
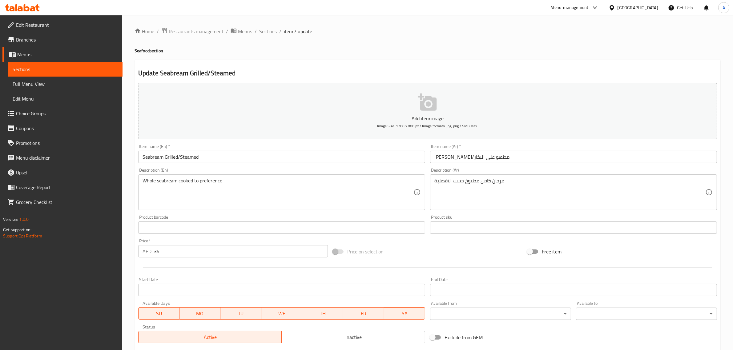
click at [26, 110] on span "Choice Groups" at bounding box center [67, 113] width 102 height 7
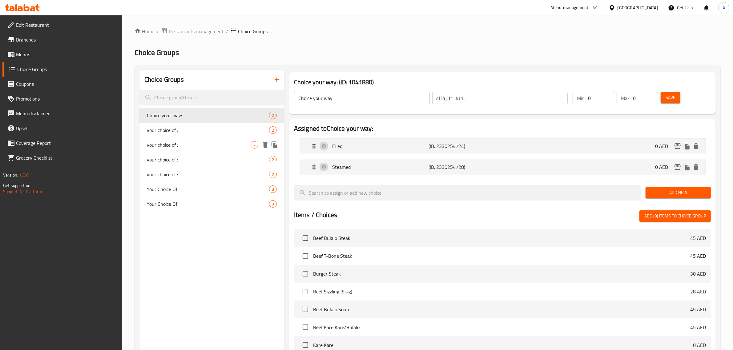
click at [190, 140] on div "your choice of : 2" at bounding box center [211, 145] width 145 height 15
type input "your choice of :"
type input "اختيارك من :"
type input "1"
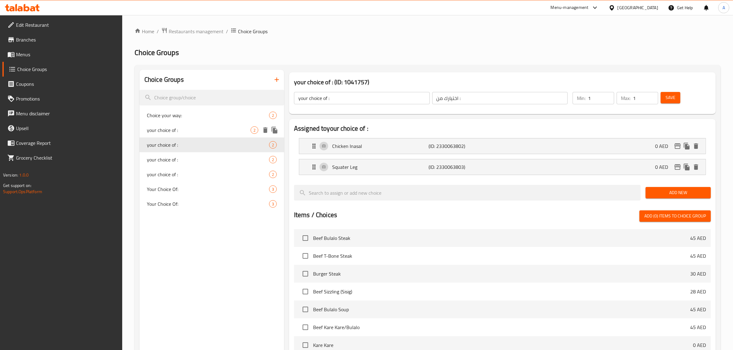
click at [203, 130] on span "your choice of :" at bounding box center [199, 130] width 104 height 7
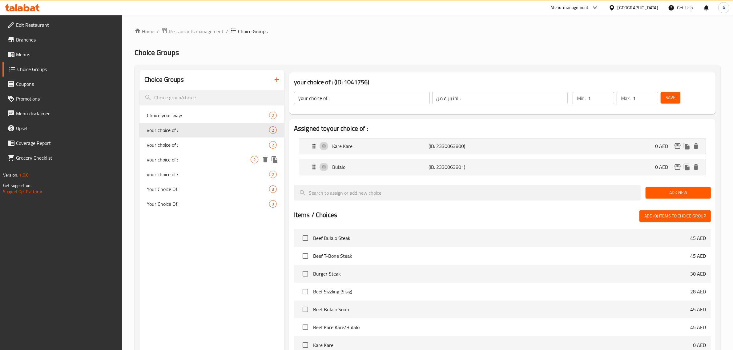
click at [199, 153] on div "your choice of : 2" at bounding box center [211, 159] width 145 height 15
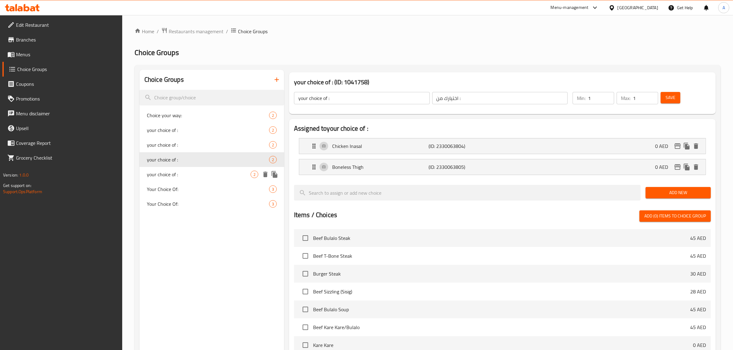
click at [195, 175] on span "your choice of :" at bounding box center [199, 174] width 104 height 7
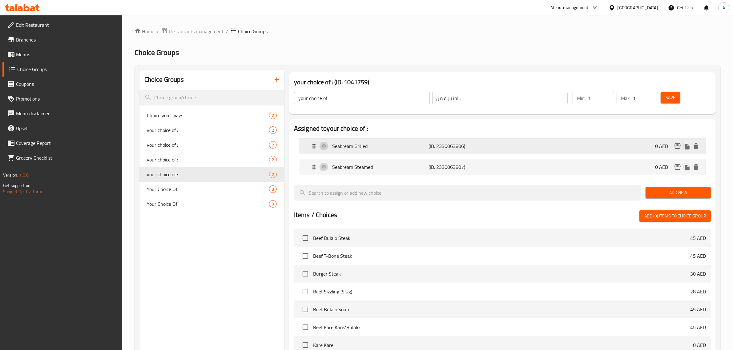
click at [393, 153] on div "Seabream Grilled (ID: 2330063806) 0 AED" at bounding box center [504, 146] width 388 height 15
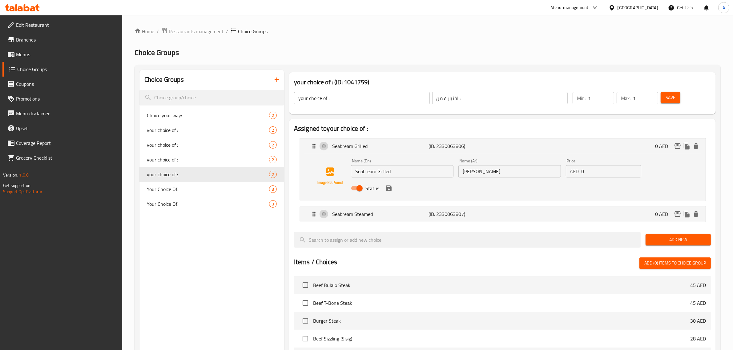
click at [489, 174] on input "[PERSON_NAME]" at bounding box center [509, 171] width 103 height 12
click at [486, 170] on input "[PERSON_NAME]" at bounding box center [509, 171] width 103 height 12
paste input "مرجان"
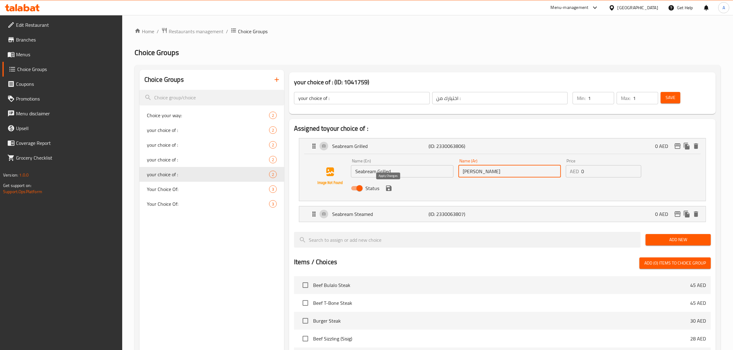
click at [387, 189] on icon "save" at bounding box center [389, 189] width 6 height 6
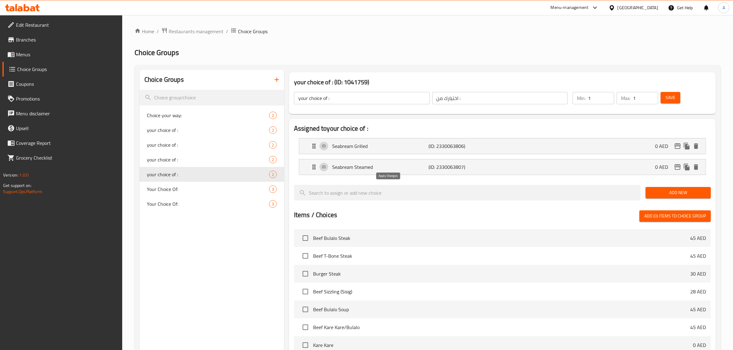
type input "[PERSON_NAME]"
click at [375, 170] on p "Seabream Steamed" at bounding box center [380, 166] width 97 height 7
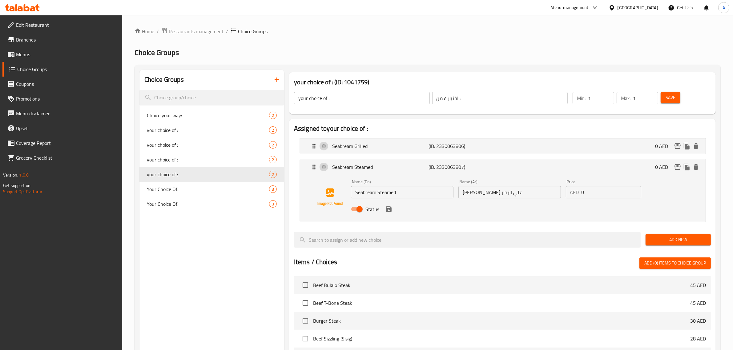
click at [502, 195] on input "[PERSON_NAME] علي البخار" at bounding box center [509, 192] width 103 height 12
paste input "مرجان"
click at [392, 210] on icon "save" at bounding box center [388, 209] width 7 height 7
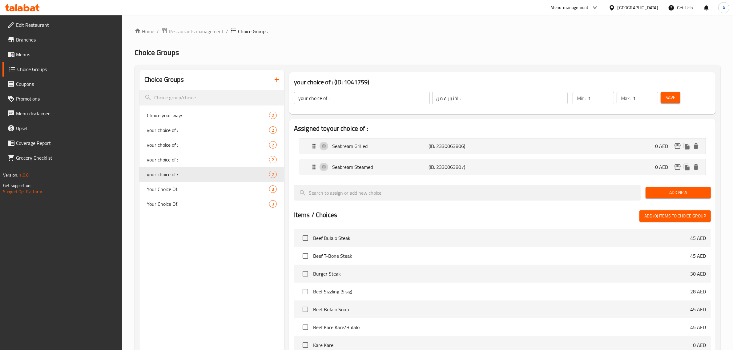
type input "مرجان مطهو علي البخار"
click at [667, 99] on span "Save" at bounding box center [671, 98] width 10 height 8
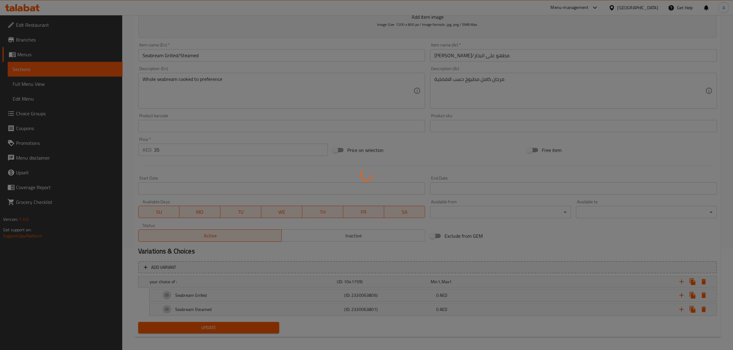
scroll to position [94, 0]
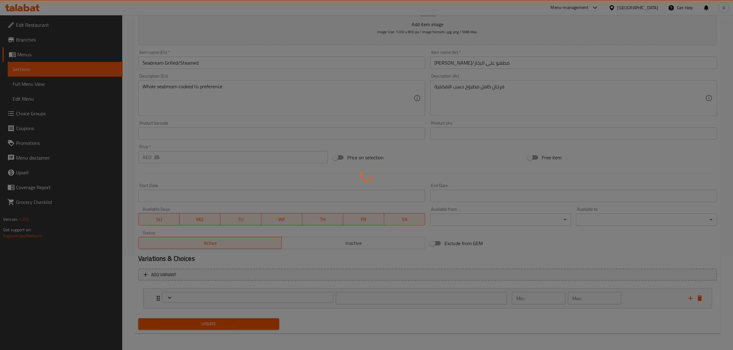
type input "اختيارك من :"
type input "1"
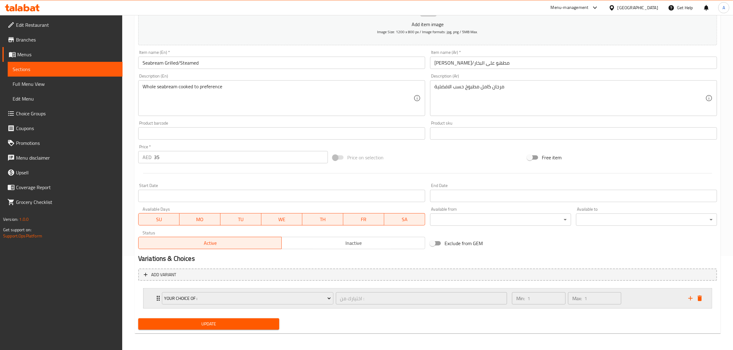
click at [635, 303] on div "Min: 1 ​ Max: 1 ​" at bounding box center [596, 299] width 176 height 20
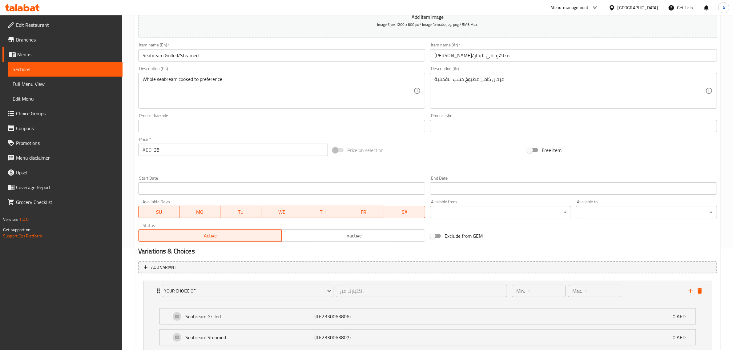
scroll to position [149, 0]
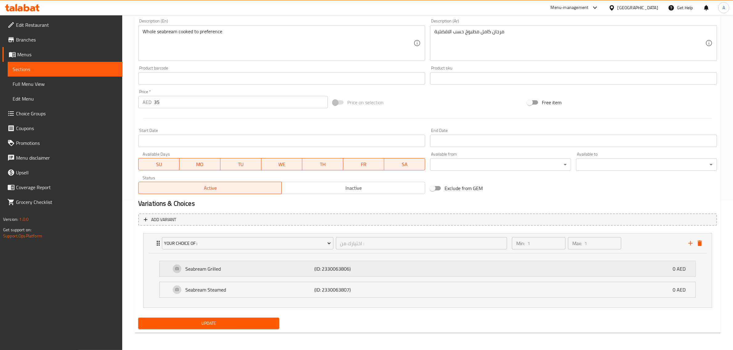
click at [430, 268] on div "Seabream Grilled (ID: 2330063806) 0 AED" at bounding box center [429, 268] width 517 height 15
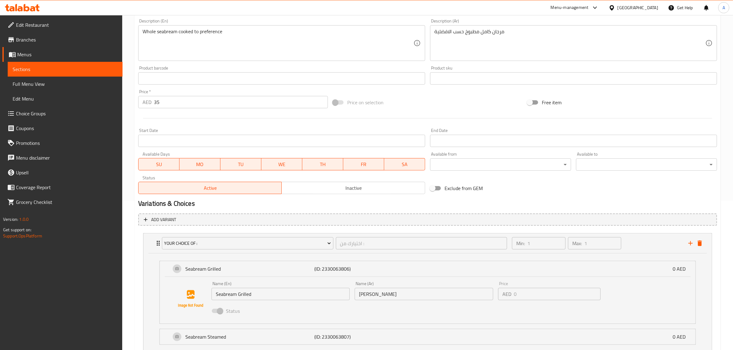
scroll to position [190, 0]
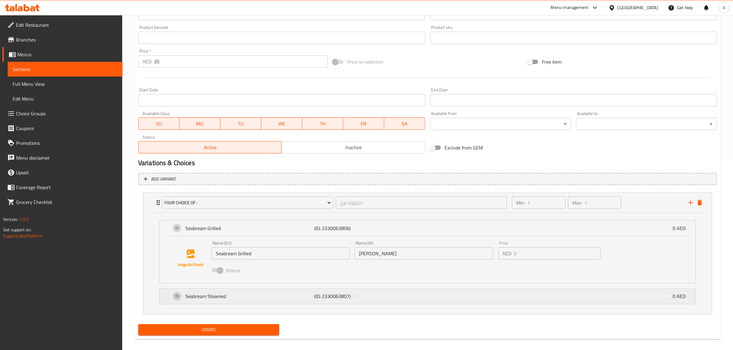
click at [465, 293] on div "Seabream Steamed (ID: 2330063807) 0 AED" at bounding box center [429, 296] width 517 height 15
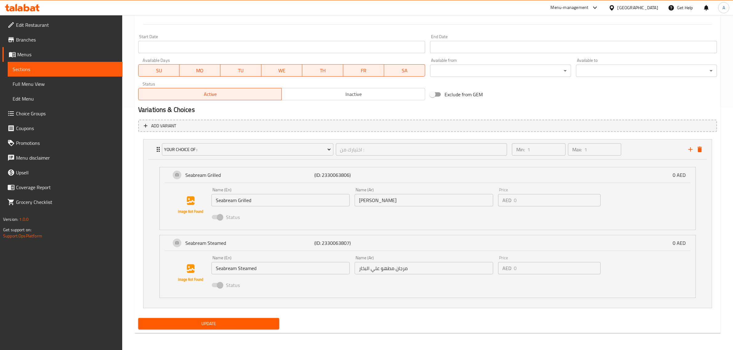
scroll to position [0, 0]
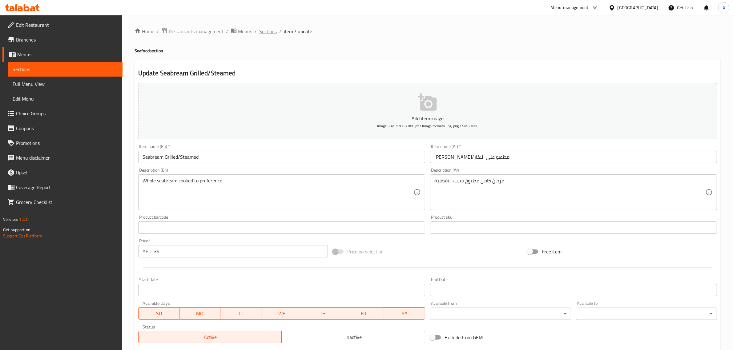
click at [265, 31] on span "Sections" at bounding box center [268, 31] width 18 height 7
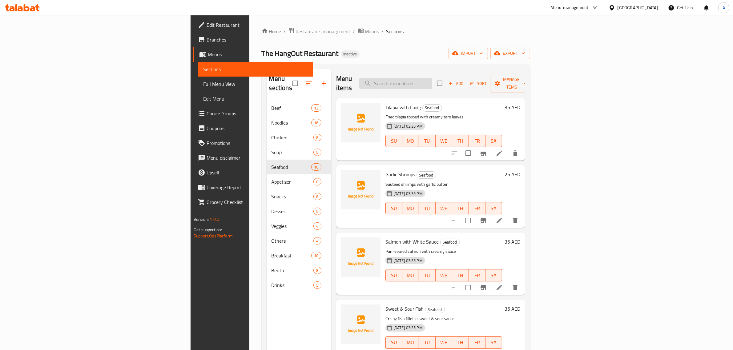
click at [432, 83] on input "search" at bounding box center [395, 83] width 73 height 11
paste input "Milkfish in tamarind broth"
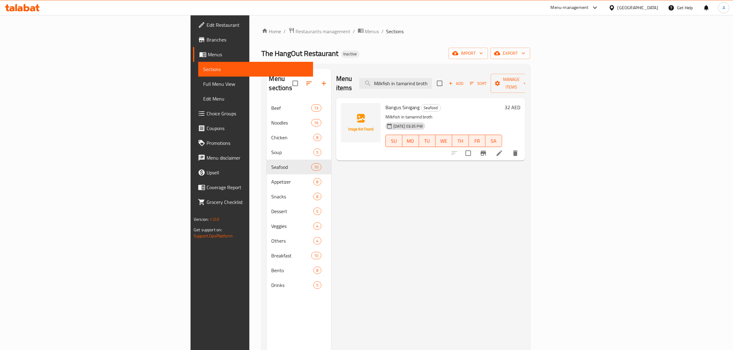
type input "Milkfish in tamarind broth"
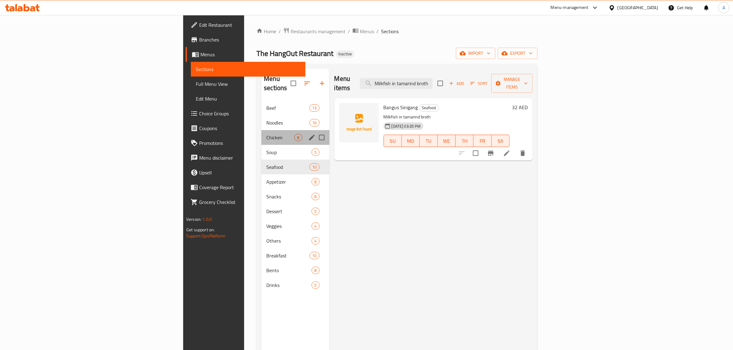
click at [261, 135] on div "Chicken 8" at bounding box center [295, 137] width 68 height 15
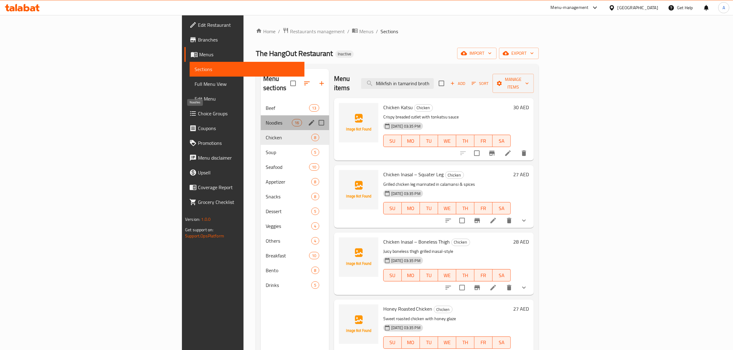
click at [266, 119] on span "Noodles" at bounding box center [279, 122] width 26 height 7
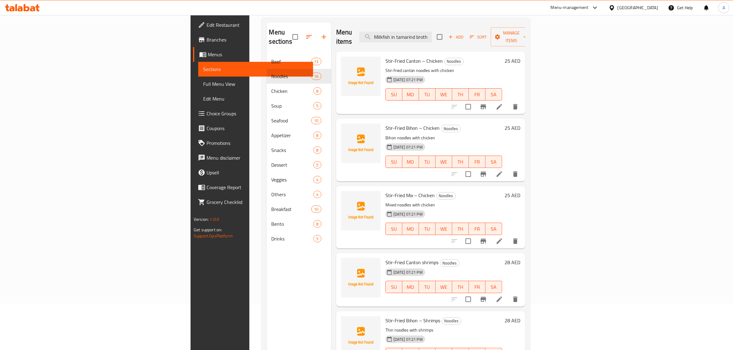
scroll to position [87, 0]
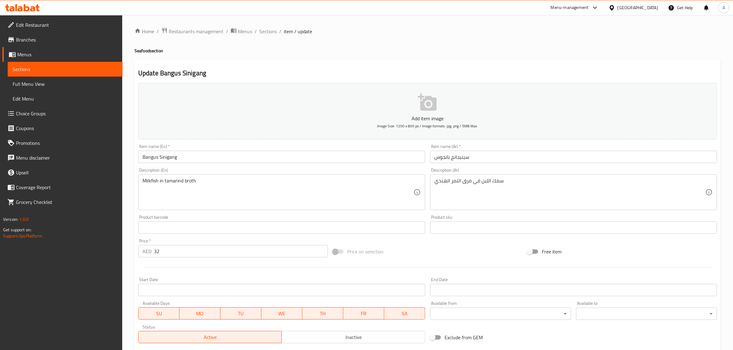
click at [264, 180] on textarea "Milkfish in tamarind broth" at bounding box center [278, 192] width 271 height 29
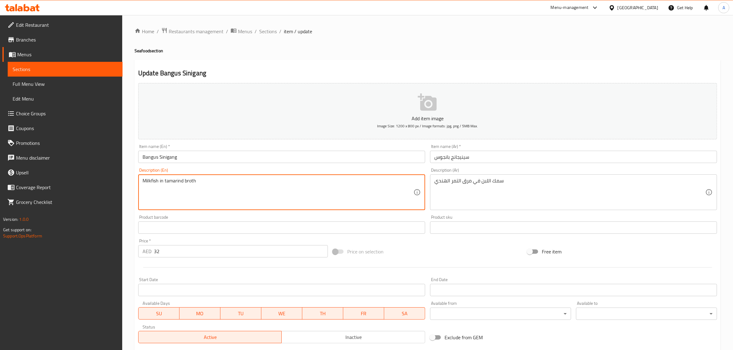
click at [264, 180] on textarea "Milkfish in tamarind broth" at bounding box center [278, 192] width 271 height 29
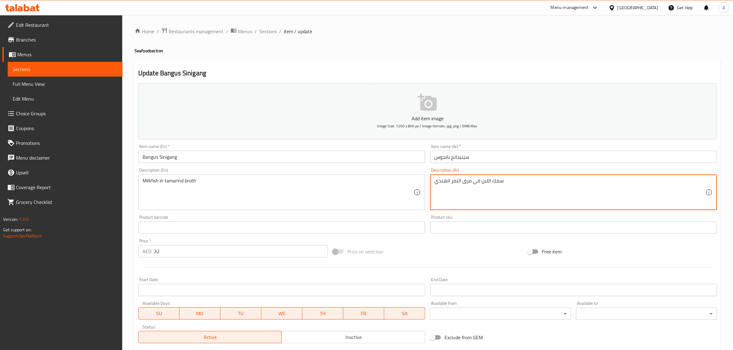
click at [487, 179] on textarea "سمك اللبن في مرق التمر الهندي" at bounding box center [569, 192] width 271 height 29
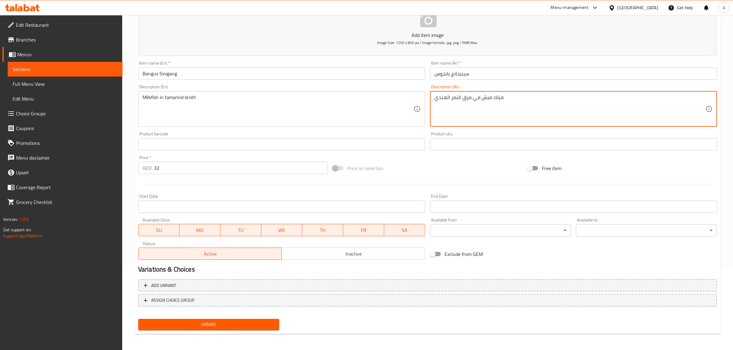
type textarea "ميلك فيش في مرق التمر الهندي"
click at [242, 324] on span "Update" at bounding box center [208, 325] width 131 height 8
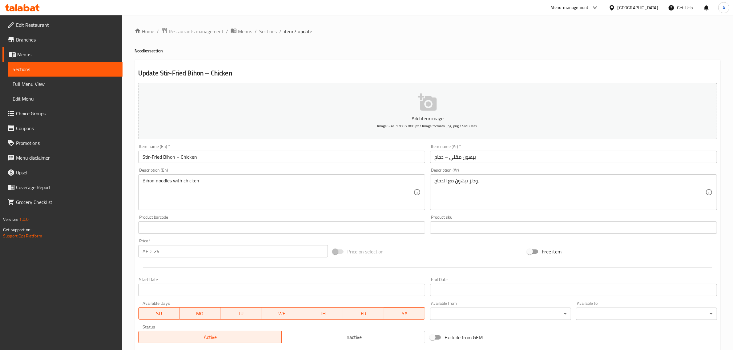
click at [175, 161] on input "Stir-Fried Bihon – Chicken" at bounding box center [281, 157] width 287 height 12
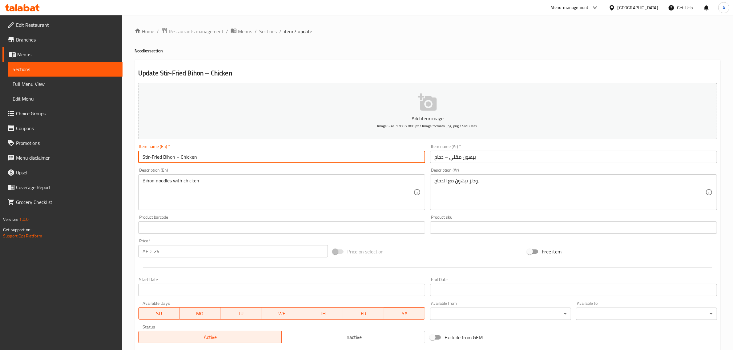
click at [176, 158] on input "Stir-Fried Bihon – Chicken" at bounding box center [281, 157] width 287 height 12
click at [179, 157] on input "Stir-Fried Bihon – Chicken" at bounding box center [281, 157] width 287 height 12
paste input "noodles"
type input "Stir-Fried Bihon noodles Chicken"
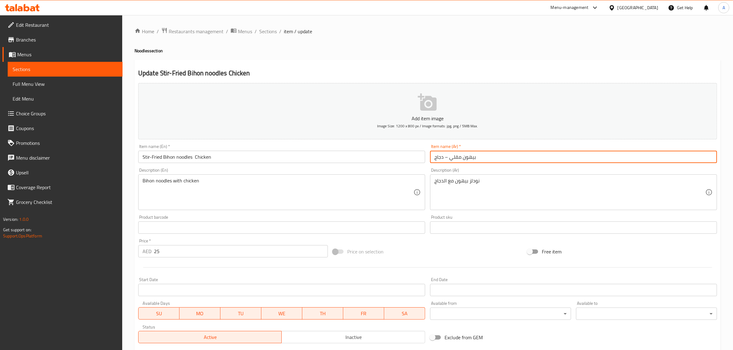
click at [445, 158] on input "بيهون مقلي – دجاج" at bounding box center [573, 157] width 287 height 12
click at [430, 156] on input "بيهون مقلي – دجاج" at bounding box center [573, 157] width 287 height 12
paste input "نودلز"
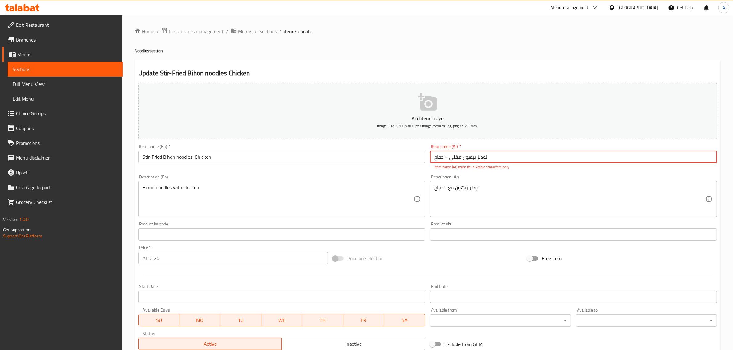
click at [446, 159] on input "نودلز بيهون مقلي – دجاج" at bounding box center [573, 157] width 287 height 12
type input "نودلز بيهون مقلي دجاج"
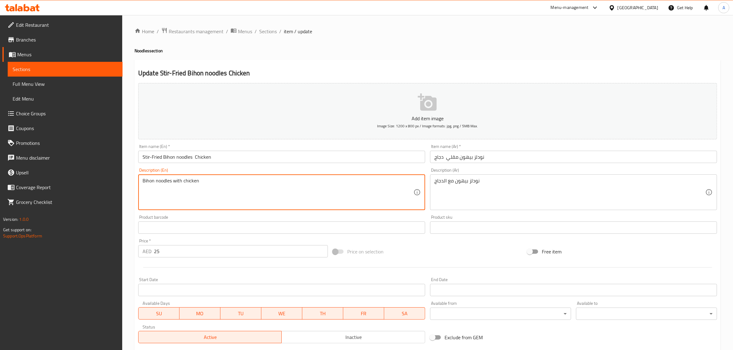
click at [193, 188] on textarea "Bihon noodles with chicken" at bounding box center [278, 192] width 271 height 29
click at [199, 196] on textarea "Bihon noodles with chicken" at bounding box center [278, 192] width 271 height 29
click at [199, 195] on textarea "Bihon noodles with chicken" at bounding box center [278, 192] width 271 height 29
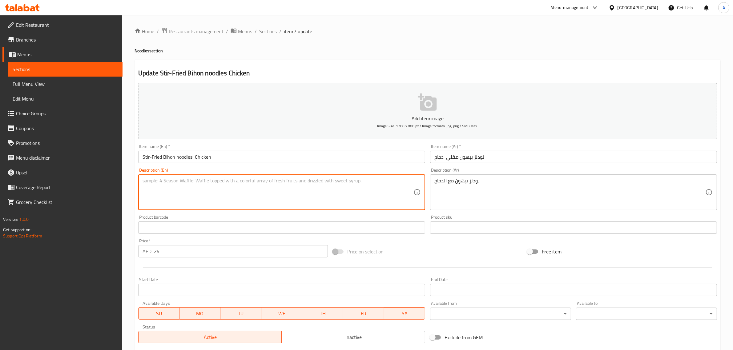
click at [468, 196] on textarea "نودلز بيهون مع الدجاج" at bounding box center [569, 192] width 271 height 29
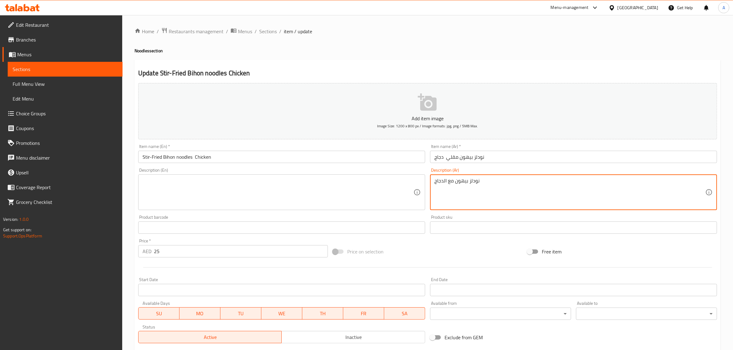
click at [468, 196] on textarea "نودلز بيهون مع الدجاج" at bounding box center [569, 192] width 271 height 29
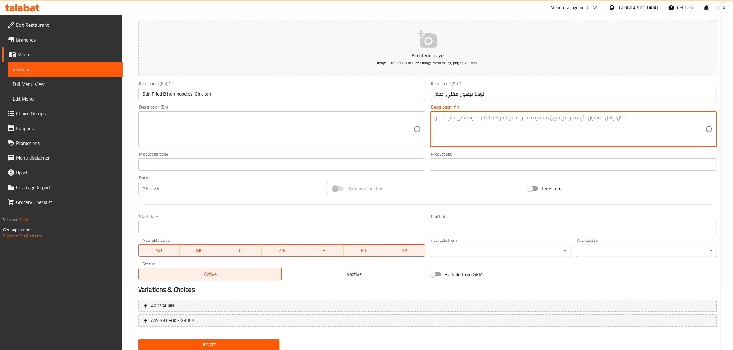
scroll to position [75, 0]
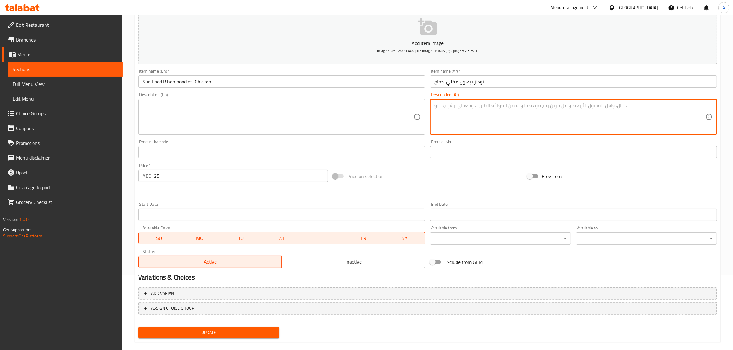
click at [234, 330] on span "Update" at bounding box center [208, 333] width 131 height 8
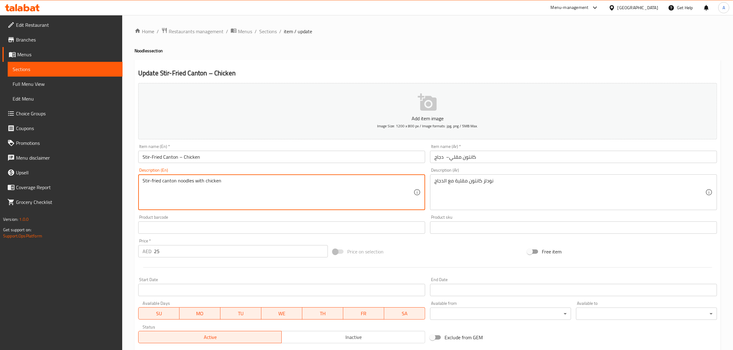
click at [187, 180] on textarea "Stir-fried canton noodles with chicken" at bounding box center [278, 192] width 271 height 29
type textarea "Stir-fried canton with chicken"
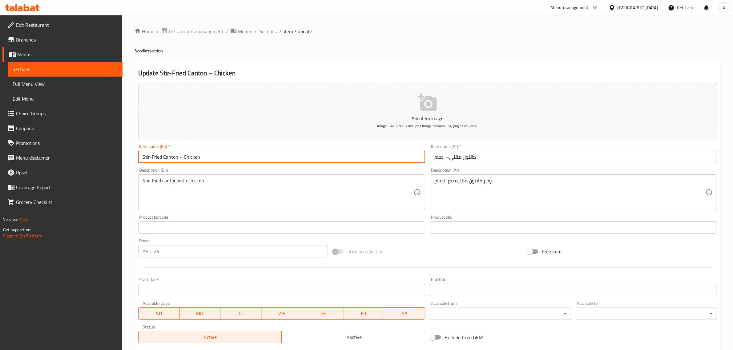
click at [180, 156] on input "Stir-Fried Canton – Chicken" at bounding box center [281, 157] width 287 height 12
click at [179, 156] on input "Stir-Fried Canton – Chicken" at bounding box center [281, 157] width 287 height 12
paste input "noodles"
type input "Stir-Fried Canton noodles – Chicken"
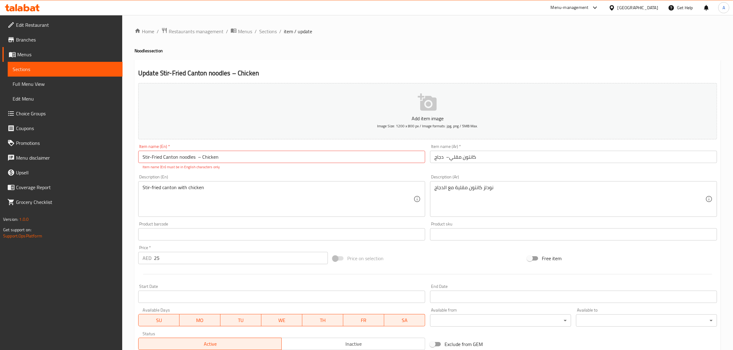
click at [197, 179] on div "Description (En) Stir-fried canton with chicken Description (En)" at bounding box center [281, 196] width 287 height 42
click at [197, 180] on div "Description (En) Stir-fried canton with chicken Description (En)" at bounding box center [281, 196] width 287 height 42
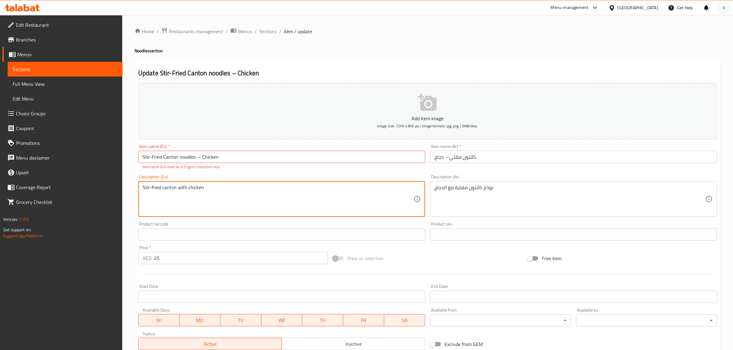
click at [196, 187] on textarea "Stir-fried canton with chicken" at bounding box center [278, 199] width 271 height 29
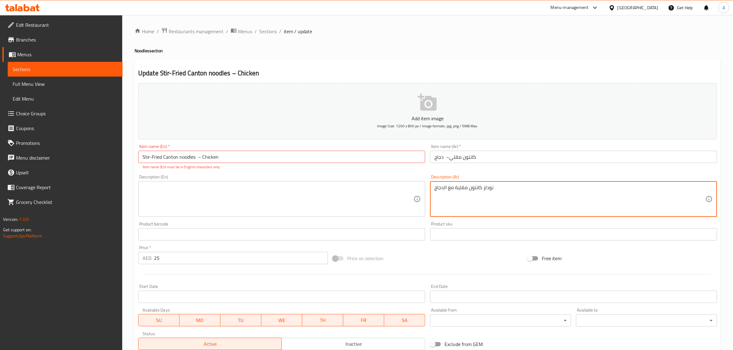
click at [513, 197] on textarea "نودلز كانتون مقلية مع الدجاج" at bounding box center [569, 199] width 271 height 29
click at [487, 188] on textarea "نودلز كانتون مقلية مع الدجاج" at bounding box center [569, 199] width 271 height 29
click at [487, 187] on textarea "نودلز كانتون مقلية مع الدجاج" at bounding box center [569, 199] width 271 height 29
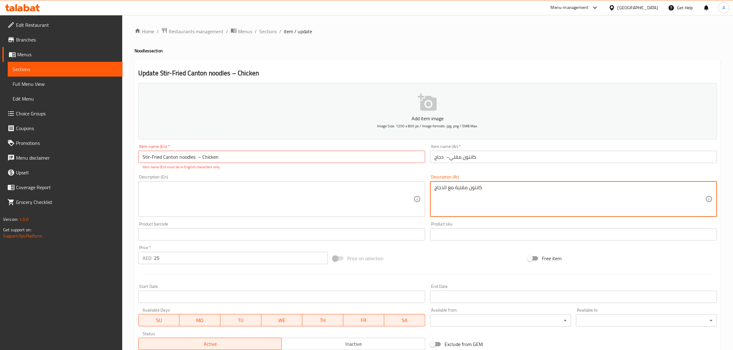
type textarea "كانتون مقلية مع الدجاج"
click at [437, 159] on input "كانتون مقلي– دجاج" at bounding box center [573, 157] width 287 height 12
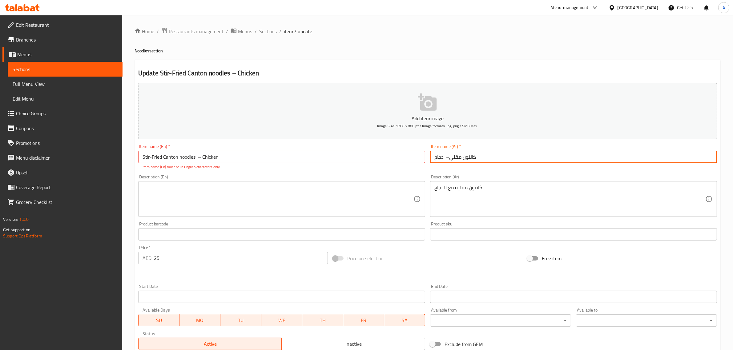
click at [433, 159] on input "كانتون مقلي– دجاج" at bounding box center [573, 157] width 287 height 12
paste input "نودلز"
type input "نودلز كانتون مقلي– دجاج"
click at [450, 178] on div "Description (Ar) كانتون مقلية مع الدجاج Description (Ar)" at bounding box center [573, 196] width 287 height 42
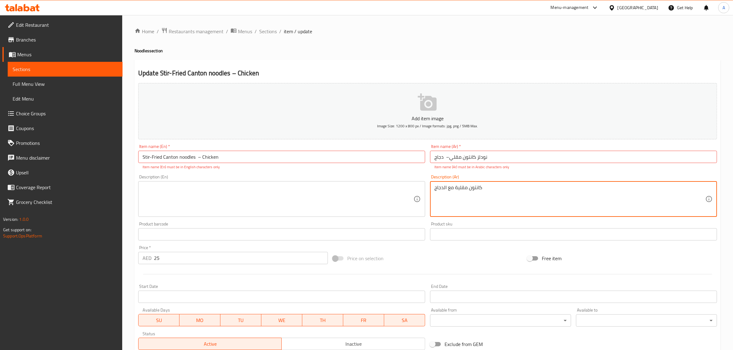
click at [460, 192] on textarea "كانتون مقلية مع الدجاج" at bounding box center [569, 199] width 271 height 29
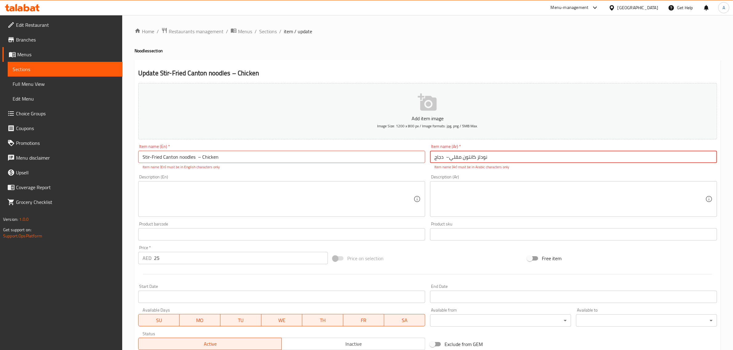
drag, startPoint x: 448, startPoint y: 159, endPoint x: 444, endPoint y: 157, distance: 4.3
click at [444, 157] on input "نودلز كانتون مقلي– دجاج" at bounding box center [573, 157] width 287 height 12
type input "نودلز كانتون مقلي دجاج"
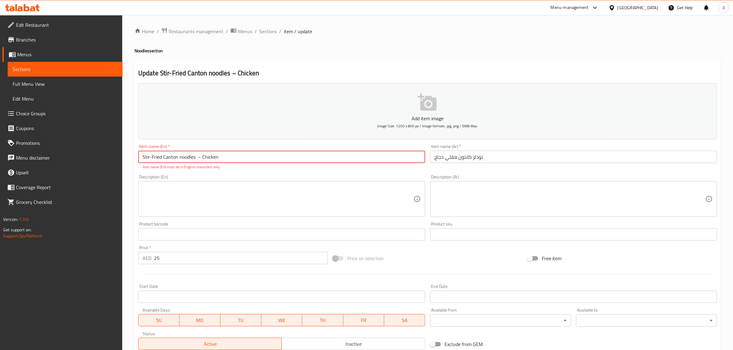
click at [199, 158] on input "Stir-Fried Canton noodles – Chicken" at bounding box center [281, 157] width 287 height 12
click at [199, 159] on input "Stir-Fried Canton noodles Chicken" at bounding box center [281, 157] width 287 height 12
type input "Stir-Fried Canton noodles Chicken"
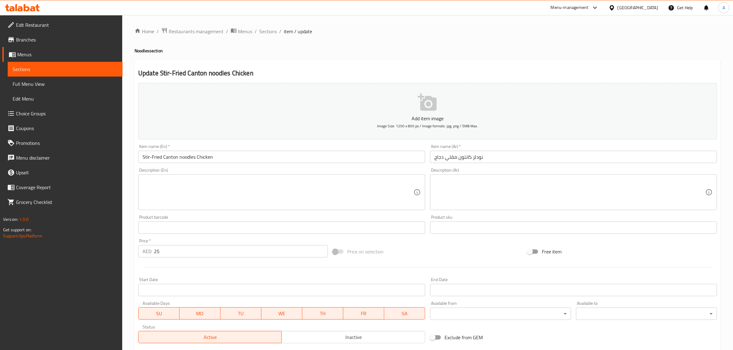
click at [187, 156] on input "Stir-Fried Canton noodles Chicken" at bounding box center [281, 157] width 287 height 12
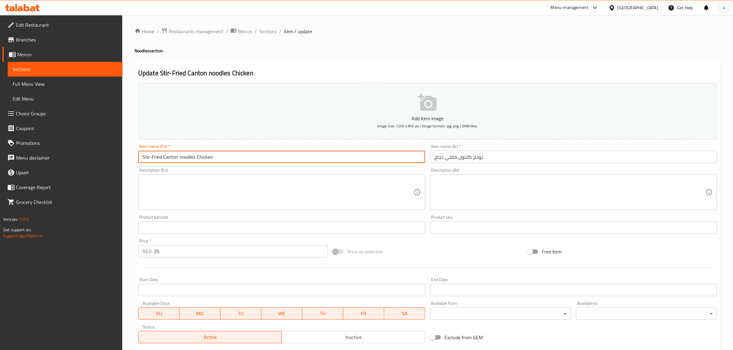
click at [187, 156] on input "Stir-Fried Canton noodles Chicken" at bounding box center [281, 157] width 287 height 12
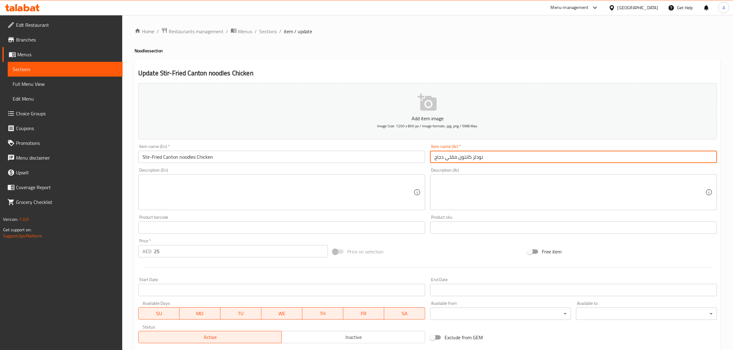
click at [475, 155] on input "نودلز كانتون مقلي دجاج" at bounding box center [573, 157] width 287 height 12
click at [483, 153] on input "نودلز كانتون مقلي دجاج" at bounding box center [573, 157] width 287 height 12
click at [481, 157] on input "نودلز كانتون مقلي دجاج" at bounding box center [573, 157] width 287 height 12
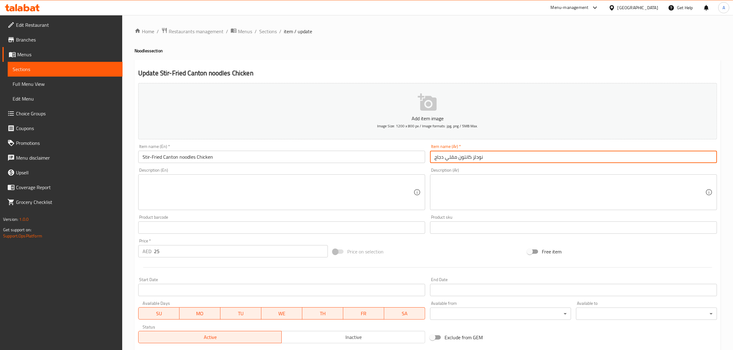
click at [481, 157] on input "نودلز كانتون مقلي دجاج" at bounding box center [573, 157] width 287 height 12
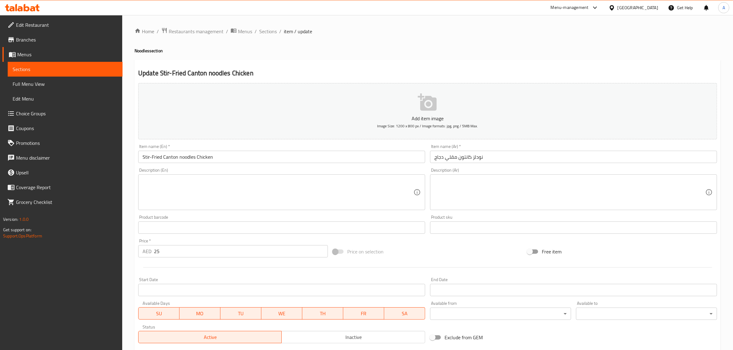
click at [197, 153] on input "Stir-Fried Canton noodles Chicken" at bounding box center [281, 157] width 287 height 12
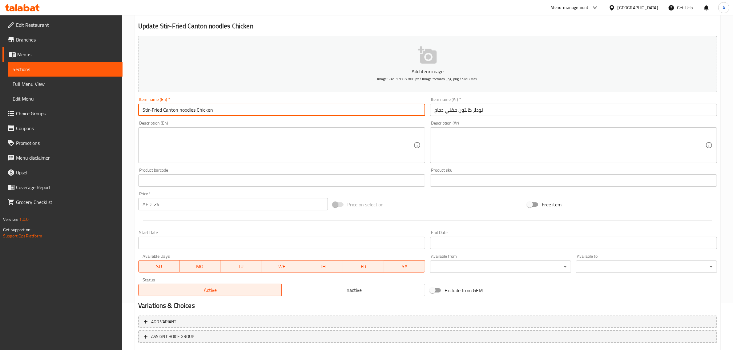
scroll to position [83, 0]
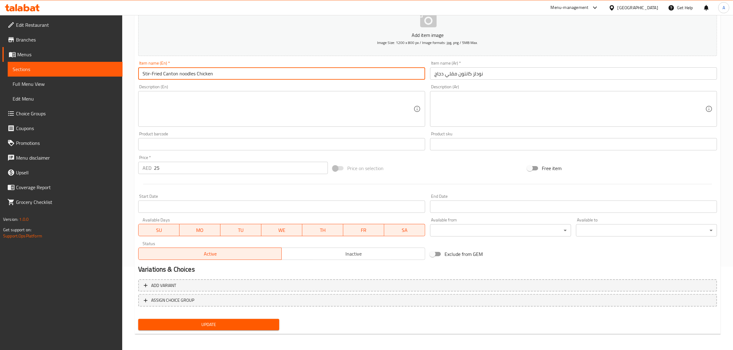
click at [196, 319] on button "Update" at bounding box center [208, 324] width 141 height 11
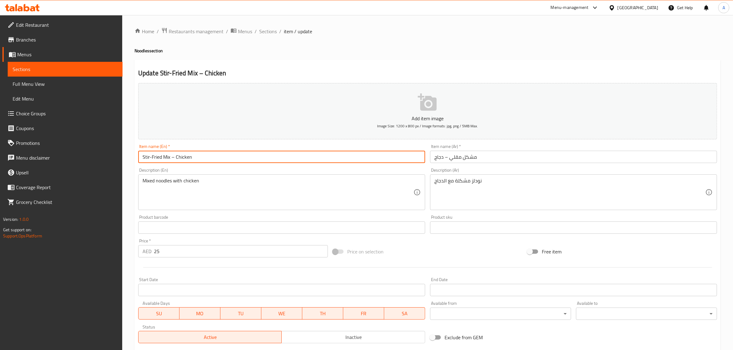
click at [175, 155] on input "Stir-Fried Mix – Chicken" at bounding box center [281, 157] width 287 height 12
paste input "noodles"
type input "Stir-Fried Mix noodles Chicken"
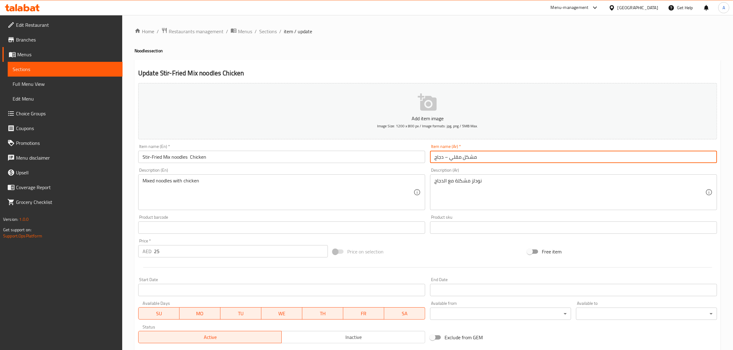
click at [433, 152] on input "مشكل مقلي – دجاج" at bounding box center [573, 157] width 287 height 12
paste input "نودلز"
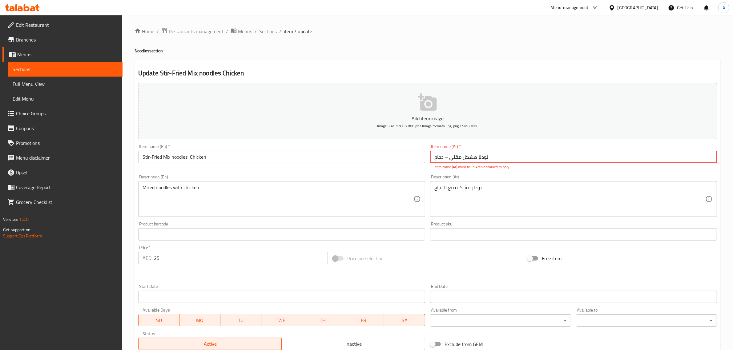
click at [446, 159] on input "نودلز مشكل مقلي – دجاج" at bounding box center [573, 157] width 287 height 12
type input "نودلز مشكل مقلي دجاج"
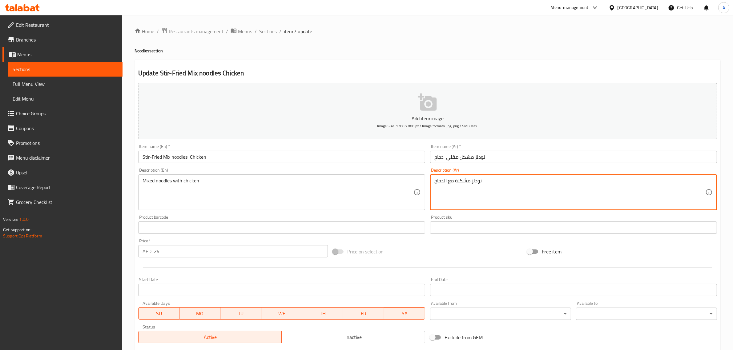
click at [469, 179] on textarea "نودلز مشكلة مع الدجاج" at bounding box center [569, 192] width 271 height 29
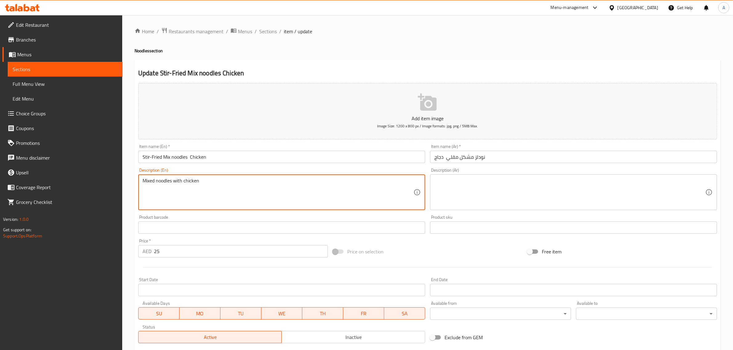
click at [286, 190] on textarea "Mixed noodles with chicken" at bounding box center [278, 192] width 271 height 29
